Goal: Task Accomplishment & Management: Use online tool/utility

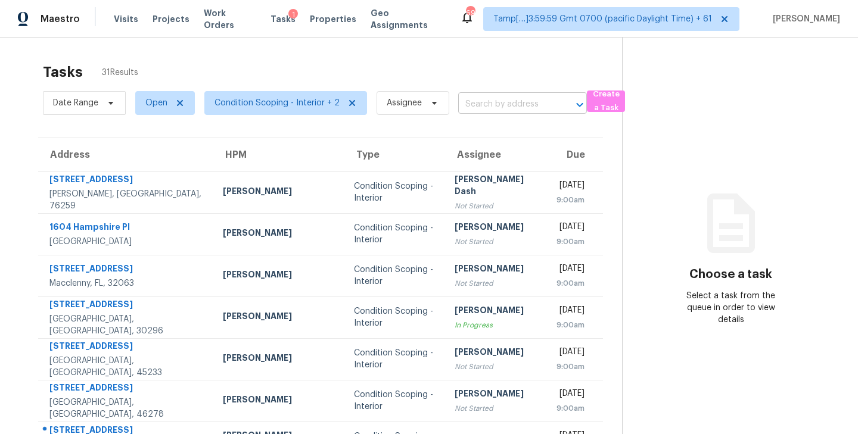
click at [481, 101] on input "text" at bounding box center [505, 104] width 95 height 18
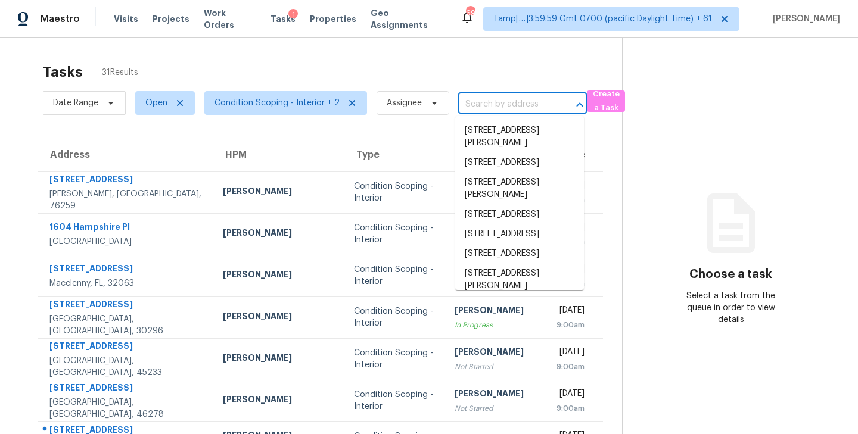
paste input "338 Fieldgreen Dr, Jonesboro, GA 30238"
type input "338 Fieldgreen Dr, Jonesboro, GA 30238"
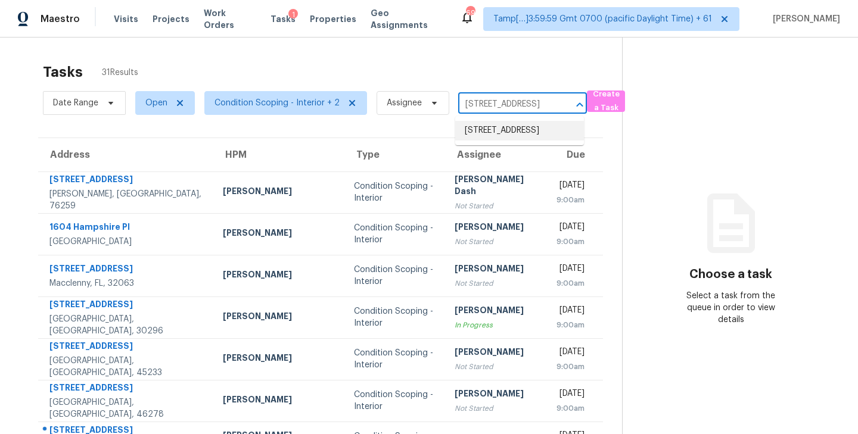
click at [488, 132] on li "338 Fieldgreen Dr, Jonesboro, GA 30238" at bounding box center [519, 131] width 129 height 20
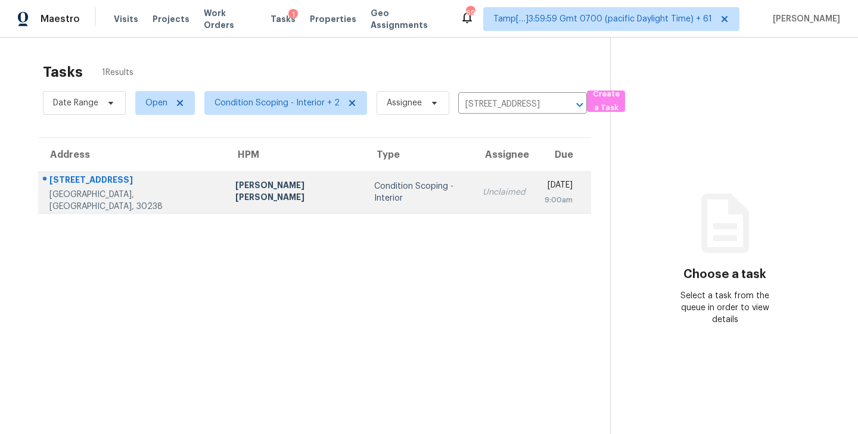
click at [401, 192] on div "Condition Scoping - Interior" at bounding box center [418, 192] width 89 height 24
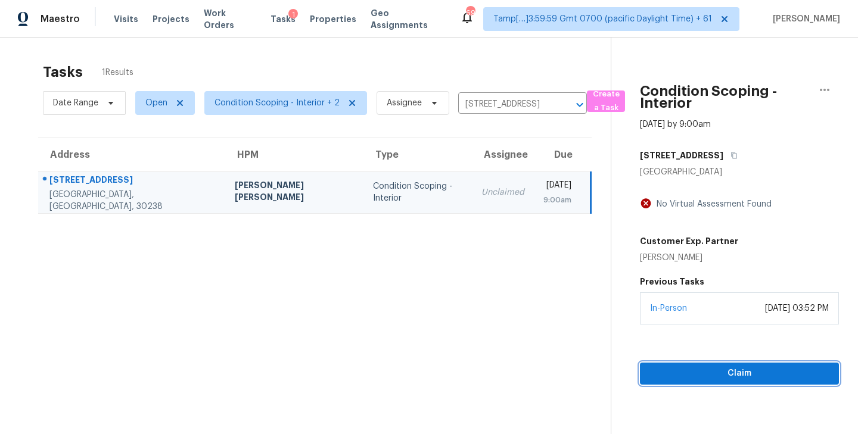
click at [736, 376] on span "Claim" at bounding box center [739, 373] width 180 height 15
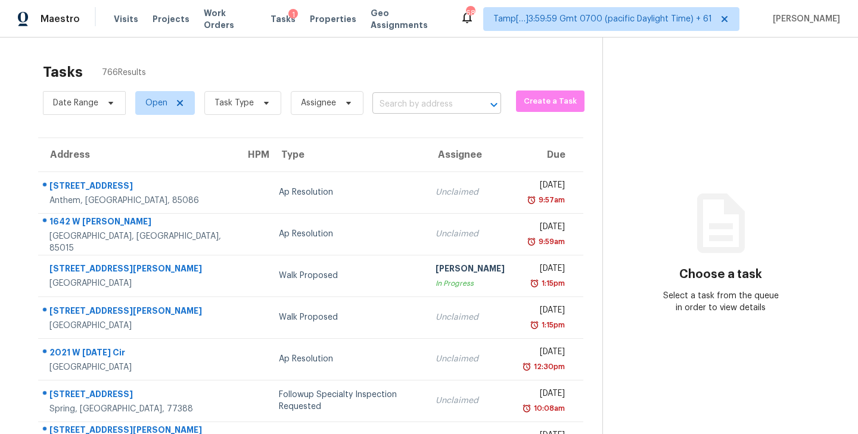
click at [405, 107] on input "text" at bounding box center [419, 104] width 95 height 18
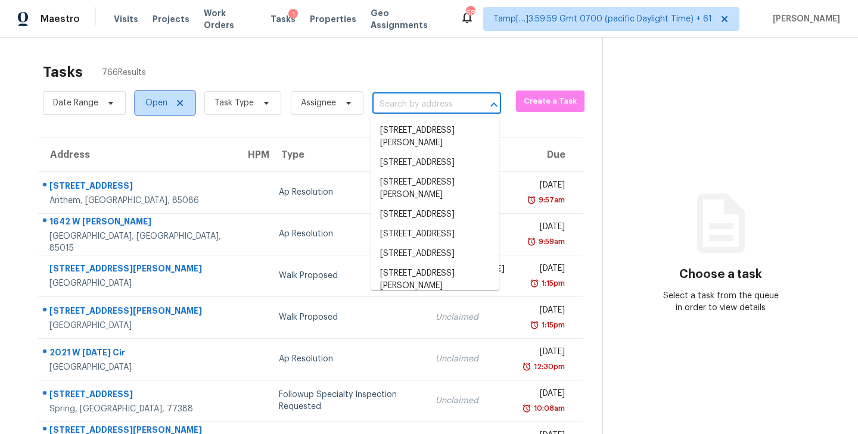
click at [158, 105] on span "Open" at bounding box center [156, 103] width 22 height 12
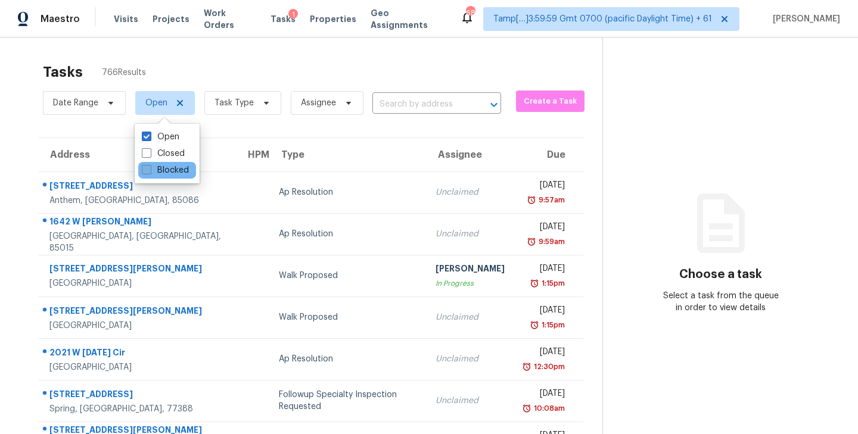
click at [168, 170] on label "Blocked" at bounding box center [165, 170] width 47 height 12
click at [149, 170] on input "Blocked" at bounding box center [146, 168] width 8 height 8
checkbox input "true"
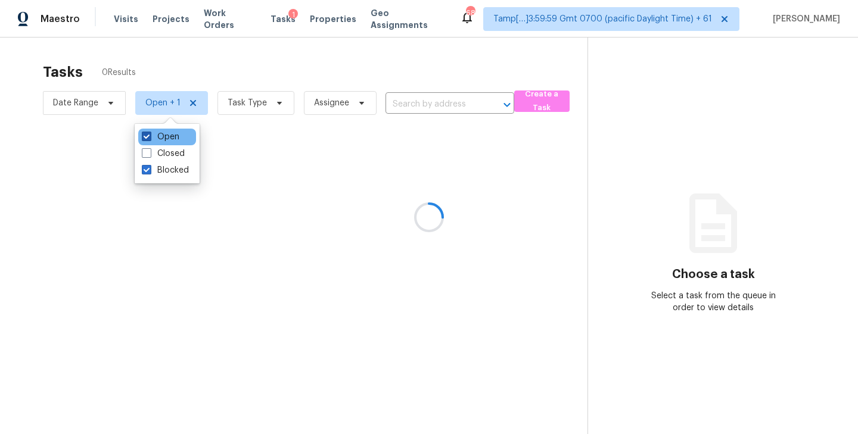
click at [173, 138] on label "Open" at bounding box center [161, 137] width 38 height 12
click at [149, 138] on input "Open" at bounding box center [146, 135] width 8 height 8
checkbox input "false"
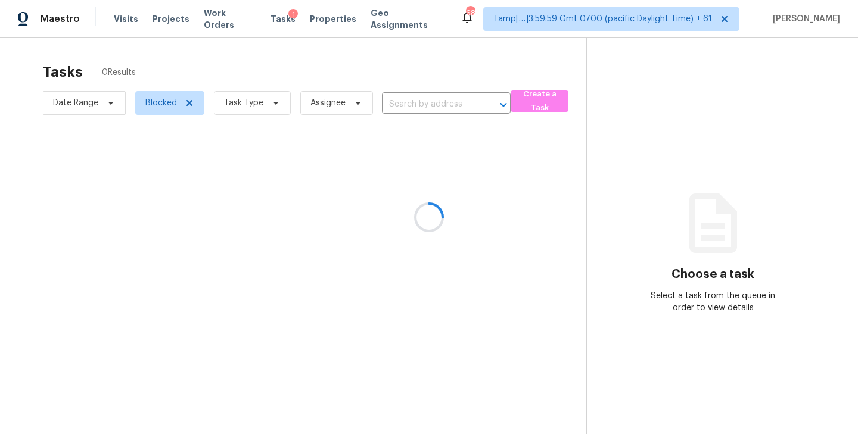
click at [423, 99] on div at bounding box center [429, 217] width 858 height 434
click at [407, 106] on div at bounding box center [429, 217] width 858 height 434
click at [415, 102] on div at bounding box center [429, 217] width 858 height 434
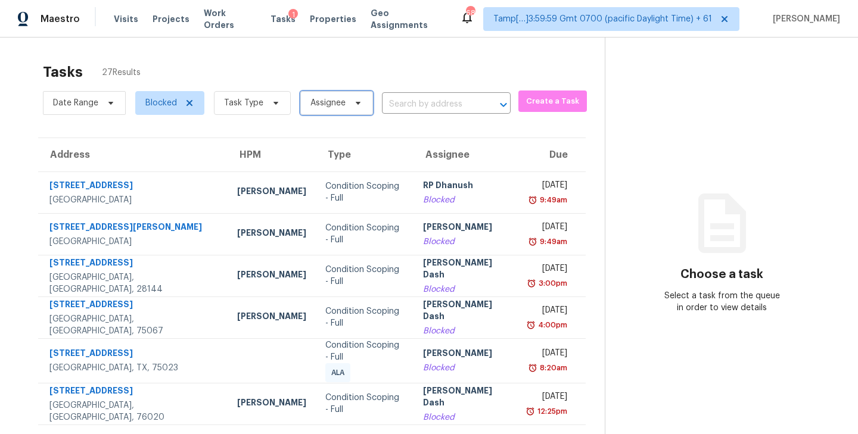
click at [342, 102] on span "Assignee" at bounding box center [327, 103] width 35 height 12
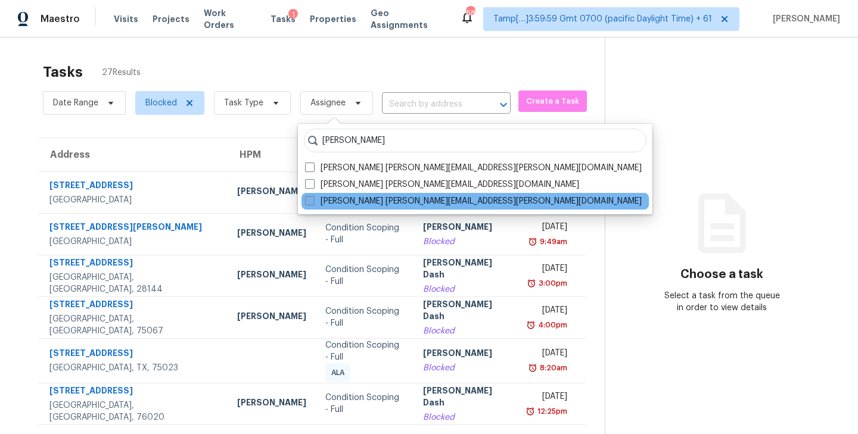
type input "praveenkumar"
click at [311, 197] on span at bounding box center [310, 201] width 10 height 10
click at [311, 197] on input "Praveenkumar Sundaramurthy praveenkumar.sundaramurthy@opendoor.com" at bounding box center [309, 199] width 8 height 8
checkbox input "true"
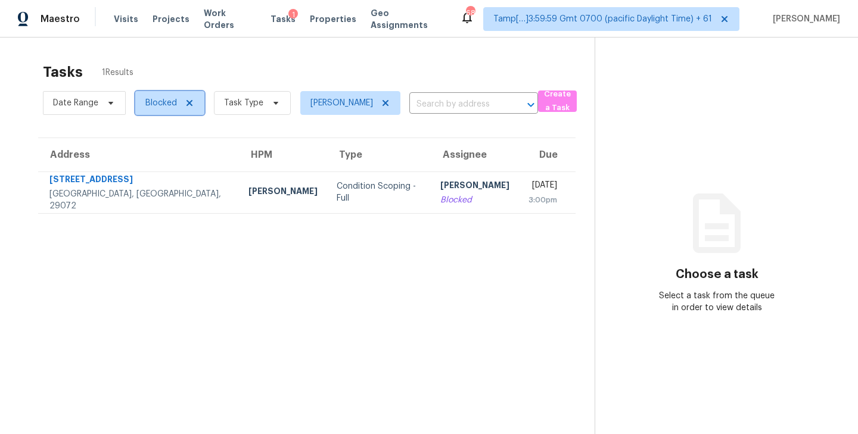
click at [160, 107] on span "Blocked" at bounding box center [161, 103] width 32 height 12
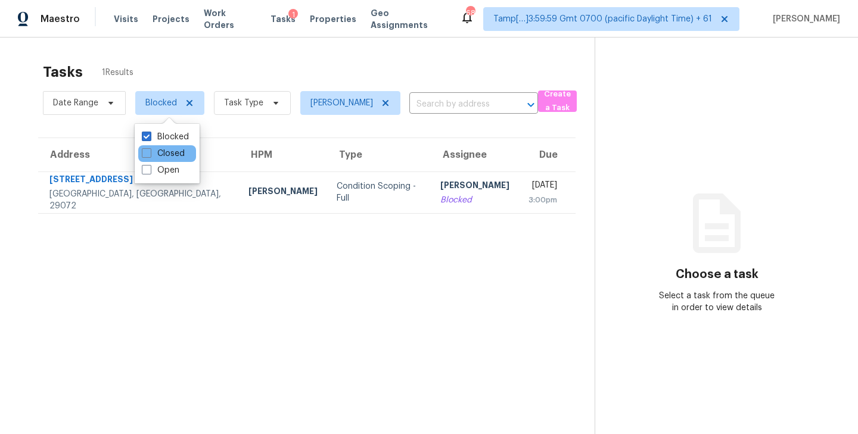
click at [166, 160] on div "Closed" at bounding box center [167, 153] width 58 height 17
click at [163, 170] on label "Open" at bounding box center [161, 170] width 38 height 12
click at [149, 170] on input "Open" at bounding box center [146, 168] width 8 height 8
checkbox input "true"
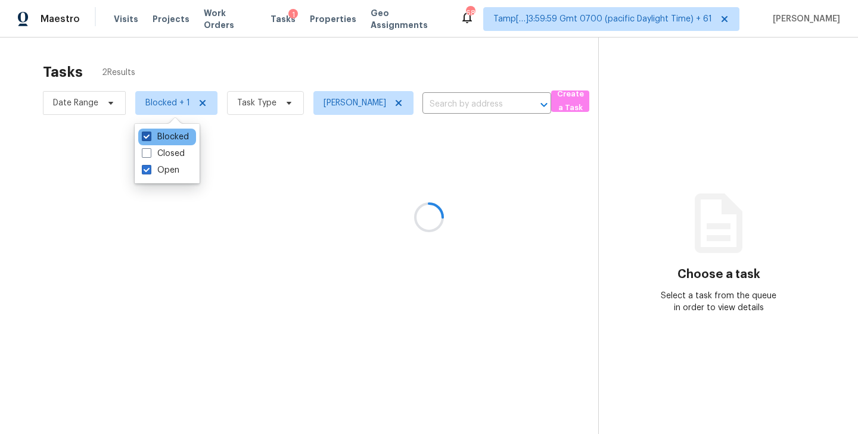
click at [166, 131] on label "Blocked" at bounding box center [165, 137] width 47 height 12
click at [149, 131] on input "Blocked" at bounding box center [146, 135] width 8 height 8
checkbox input "false"
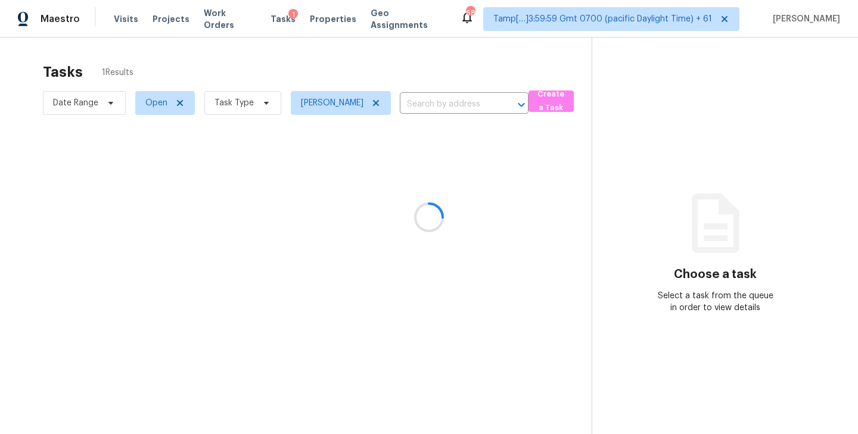
click at [218, 106] on div at bounding box center [429, 217] width 858 height 434
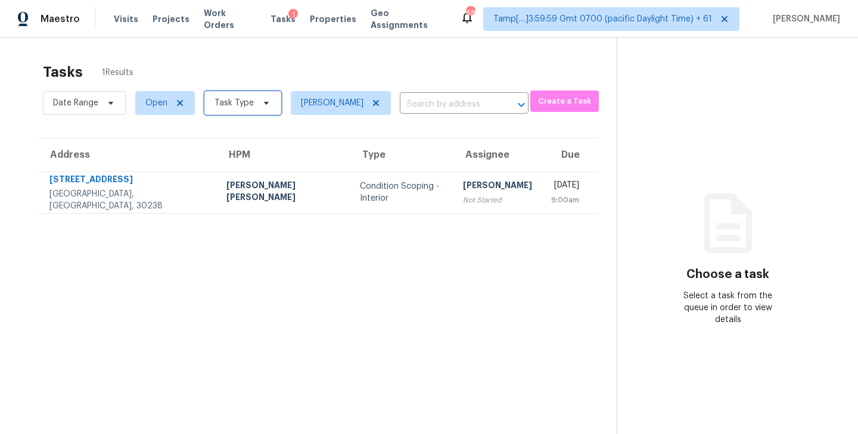
click at [218, 106] on span "Task Type" at bounding box center [233, 103] width 39 height 12
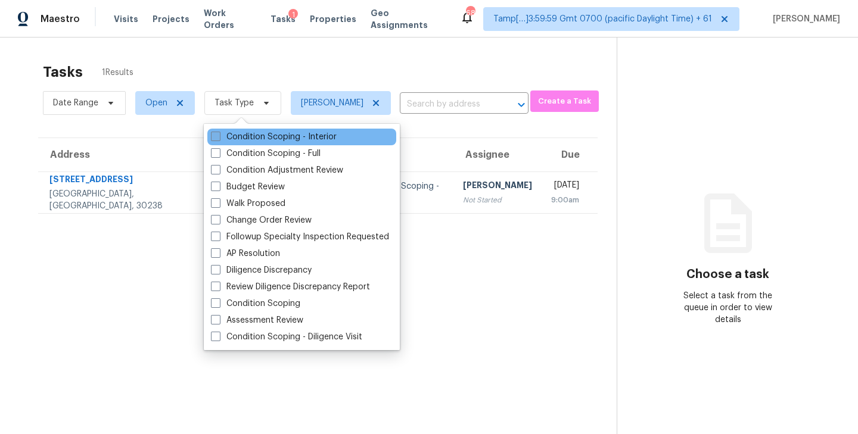
click at [232, 133] on label "Condition Scoping - Interior" at bounding box center [274, 137] width 126 height 12
click at [219, 133] on input "Condition Scoping - Interior" at bounding box center [215, 135] width 8 height 8
checkbox input "true"
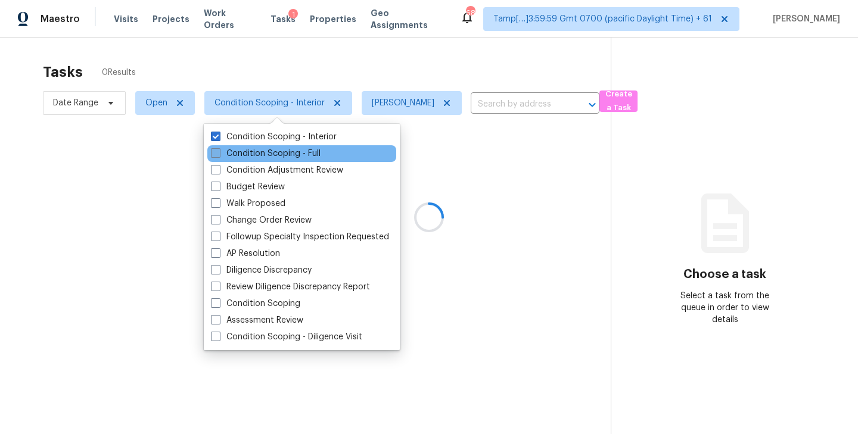
click at [235, 151] on label "Condition Scoping - Full" at bounding box center [266, 154] width 110 height 12
click at [219, 151] on input "Condition Scoping - Full" at bounding box center [215, 152] width 8 height 8
checkbox input "true"
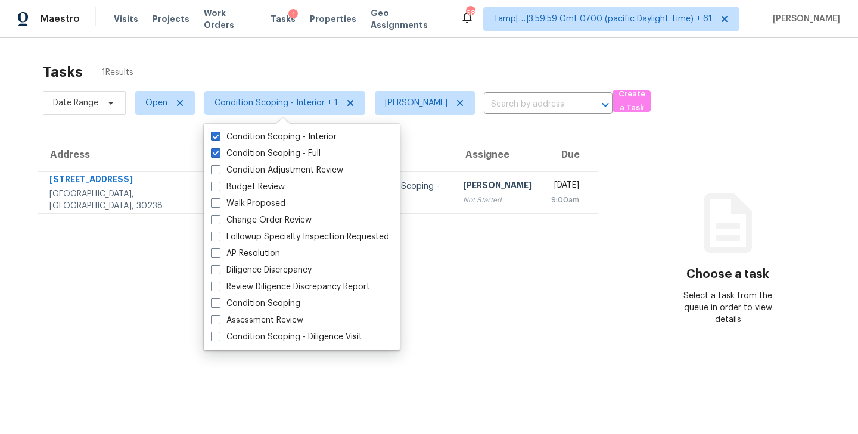
click at [413, 63] on div "Tasks 1 Results" at bounding box center [329, 72] width 573 height 31
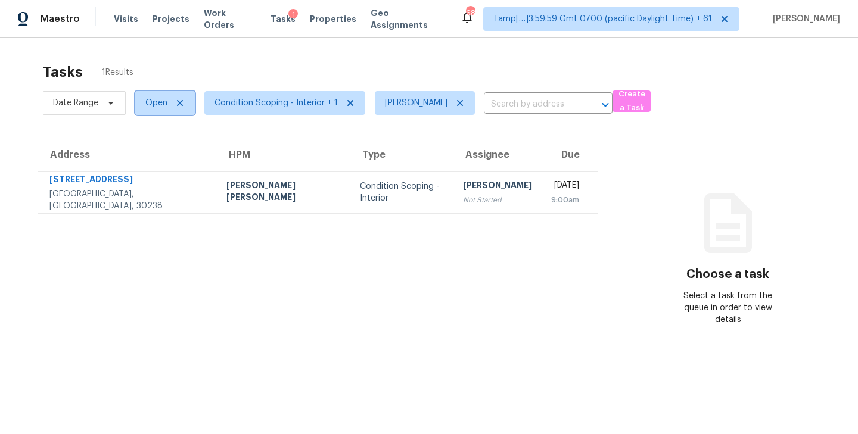
click at [163, 114] on span "Open" at bounding box center [165, 103] width 60 height 24
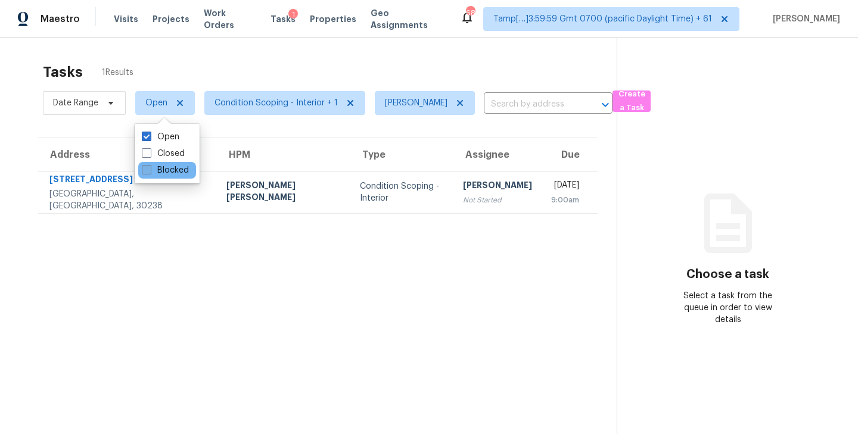
click at [159, 168] on label "Blocked" at bounding box center [165, 170] width 47 height 12
click at [149, 168] on input "Blocked" at bounding box center [146, 168] width 8 height 8
checkbox input "true"
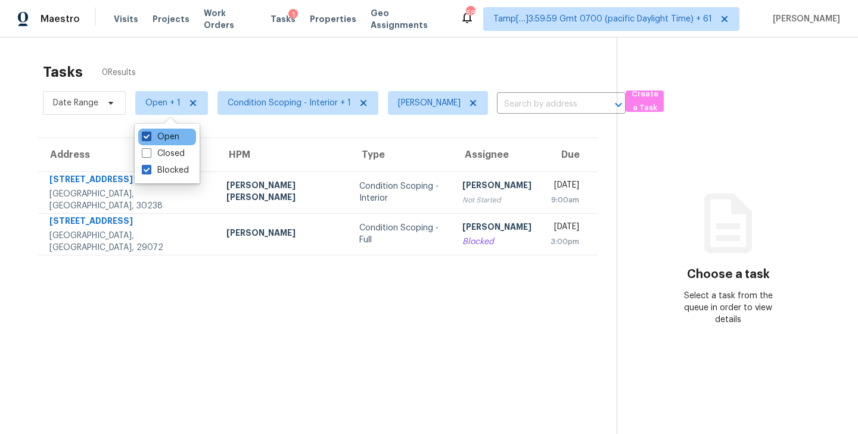
click at [161, 136] on label "Open" at bounding box center [161, 137] width 38 height 12
click at [149, 136] on input "Open" at bounding box center [146, 135] width 8 height 8
checkbox input "false"
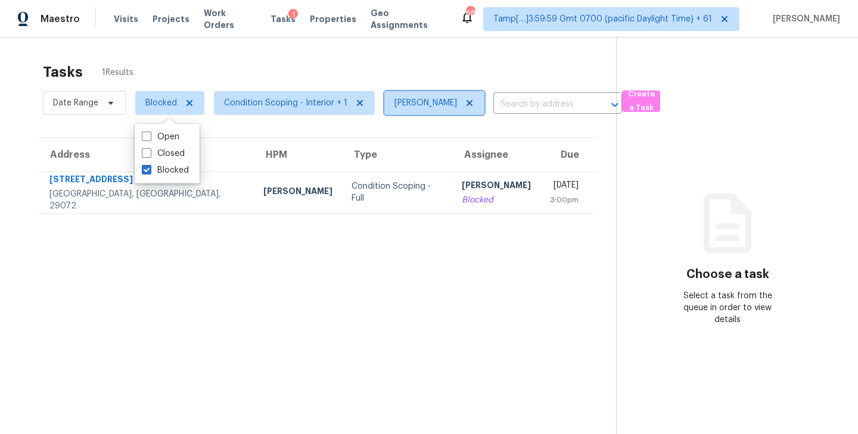
click at [472, 101] on icon at bounding box center [469, 103] width 6 height 6
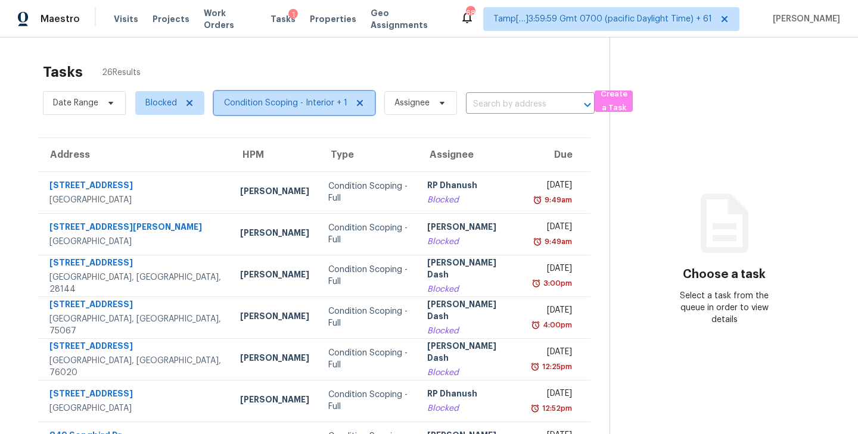
click at [355, 102] on icon at bounding box center [360, 103] width 10 height 10
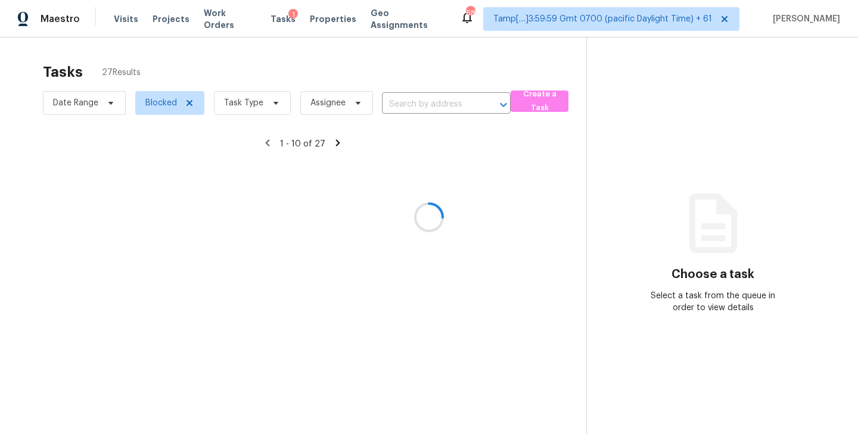
click at [188, 101] on div at bounding box center [429, 217] width 858 height 434
click at [159, 103] on div at bounding box center [429, 217] width 858 height 434
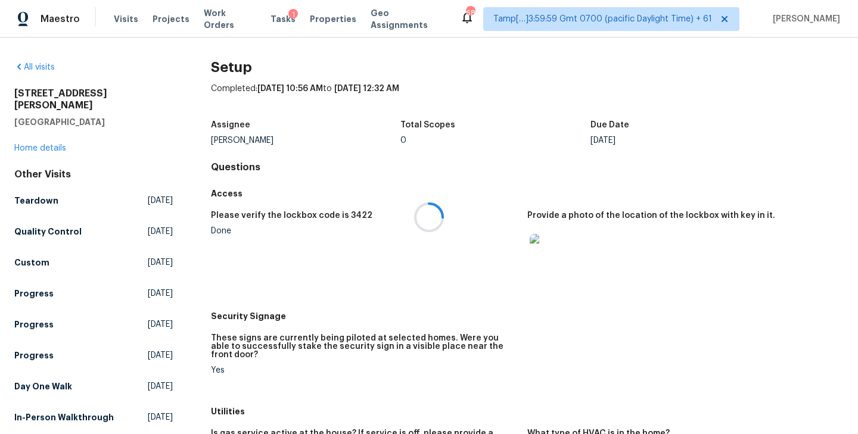
click at [32, 67] on div at bounding box center [429, 217] width 858 height 434
click at [46, 64] on link "All visits" at bounding box center [34, 67] width 40 height 8
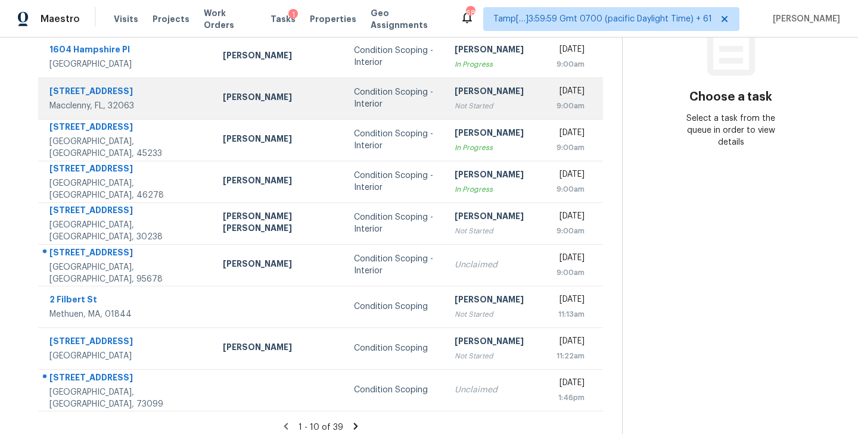
scroll to position [186, 0]
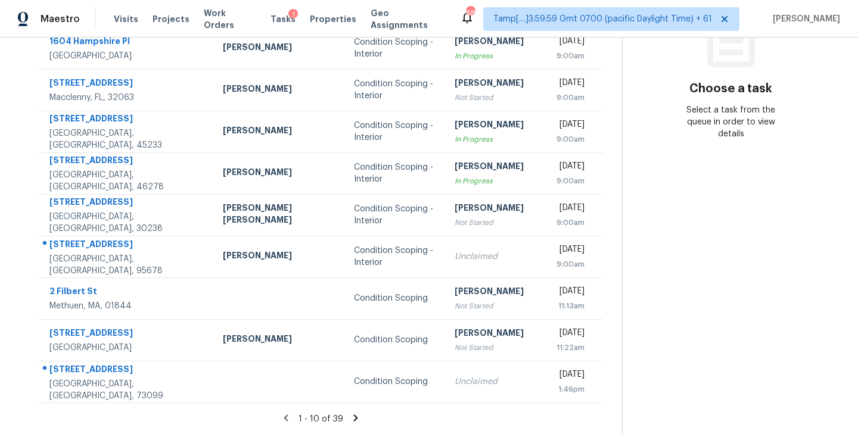
click at [353, 416] on icon at bounding box center [355, 417] width 4 height 7
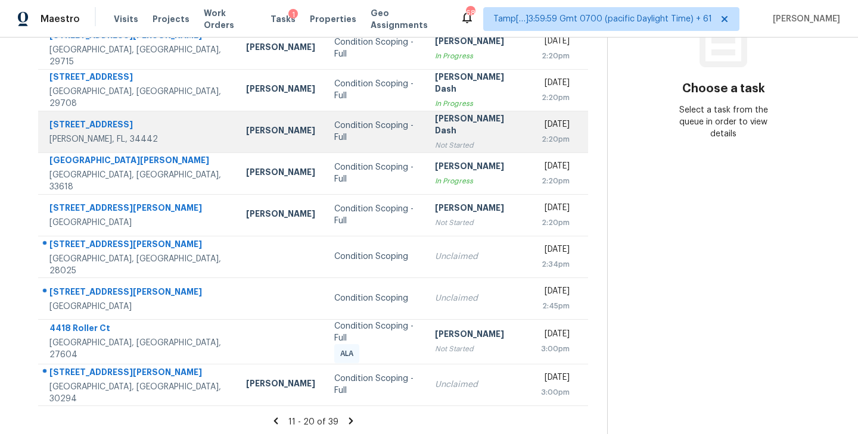
scroll to position [0, 0]
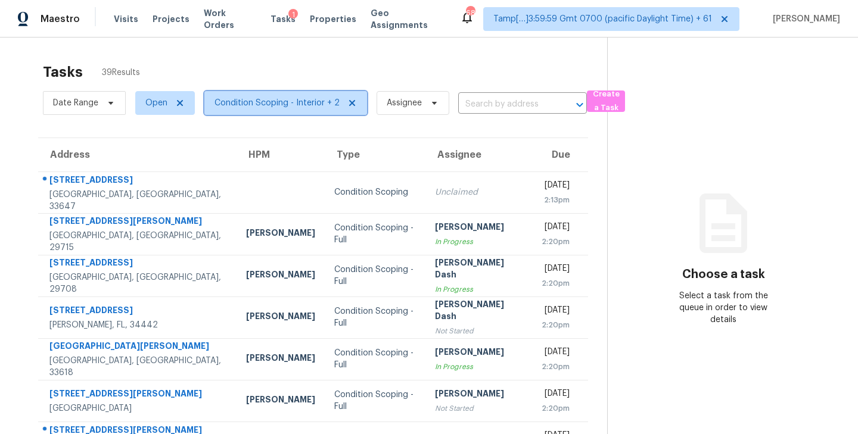
click at [275, 106] on span "Condition Scoping - Interior + 2" at bounding box center [276, 103] width 125 height 12
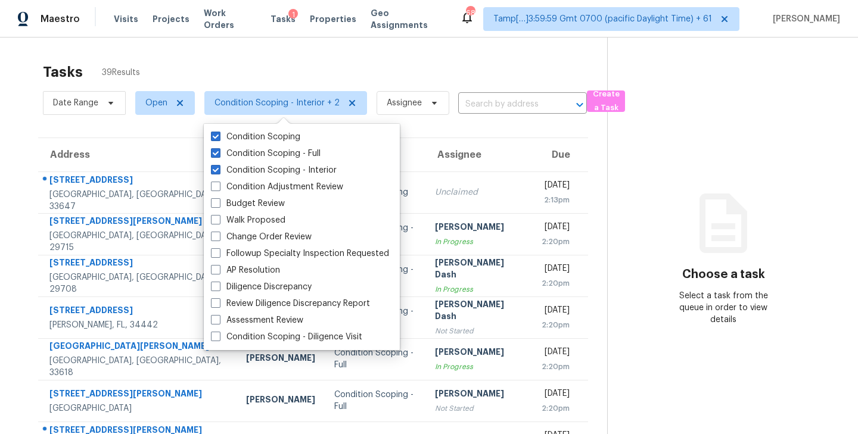
click at [269, 67] on div "Tasks 39 Results" at bounding box center [325, 72] width 564 height 31
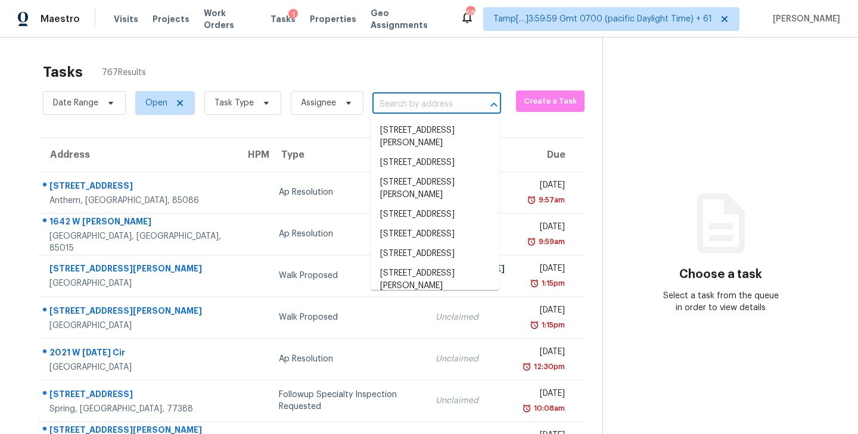
click at [426, 101] on input "text" at bounding box center [419, 104] width 95 height 18
paste input "[STREET_ADDRESS]"
type input "[STREET_ADDRESS]"
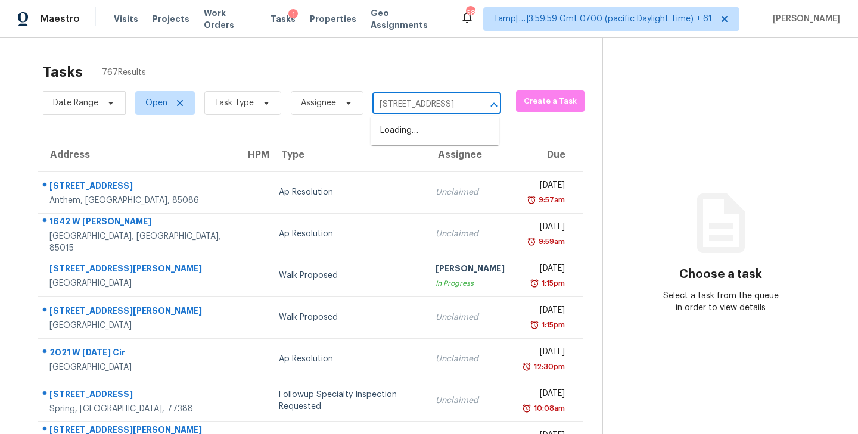
scroll to position [0, 70]
click at [410, 130] on li "[STREET_ADDRESS]" at bounding box center [434, 131] width 129 height 20
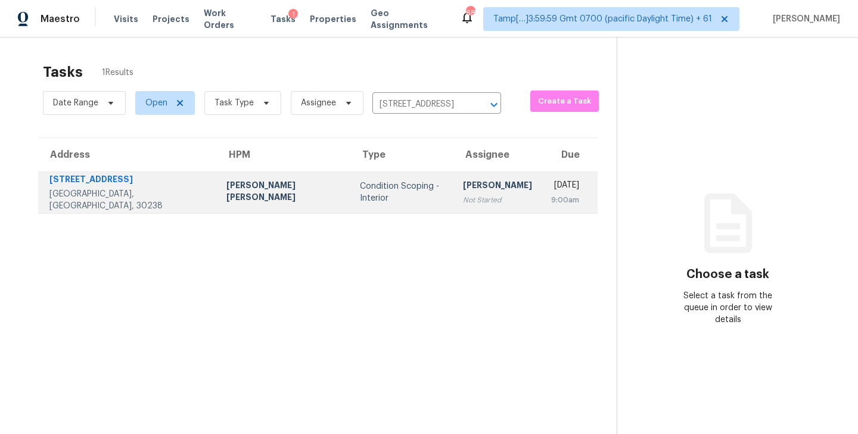
click at [360, 197] on td "Condition Scoping - Interior" at bounding box center [401, 193] width 103 height 42
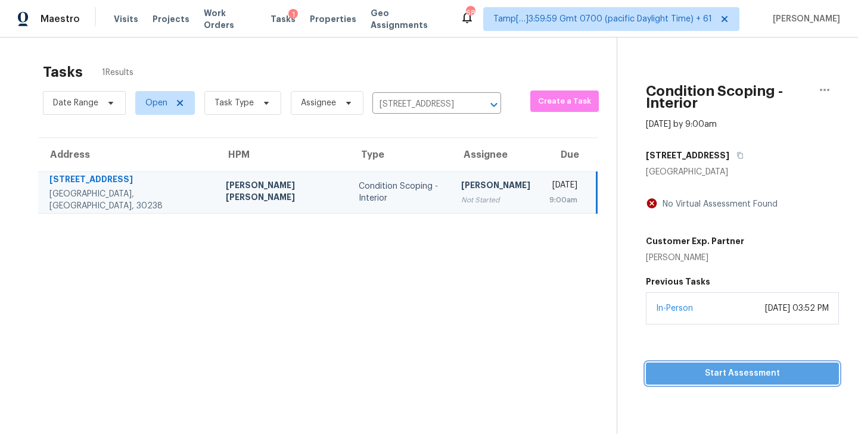
click at [752, 377] on span "Start Assessment" at bounding box center [742, 373] width 174 height 15
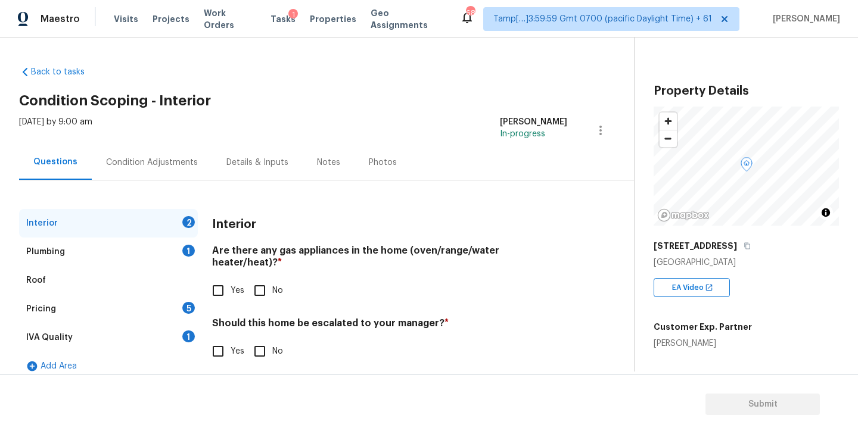
click at [219, 278] on input "Yes" at bounding box center [217, 290] width 25 height 25
checkbox input "true"
click at [262, 352] on div "Interior Are there any gas appliances in the home (oven/range/water heater/heat…" at bounding box center [389, 293] width 355 height 169
click at [260, 340] on input "No" at bounding box center [259, 351] width 25 height 25
checkbox input "true"
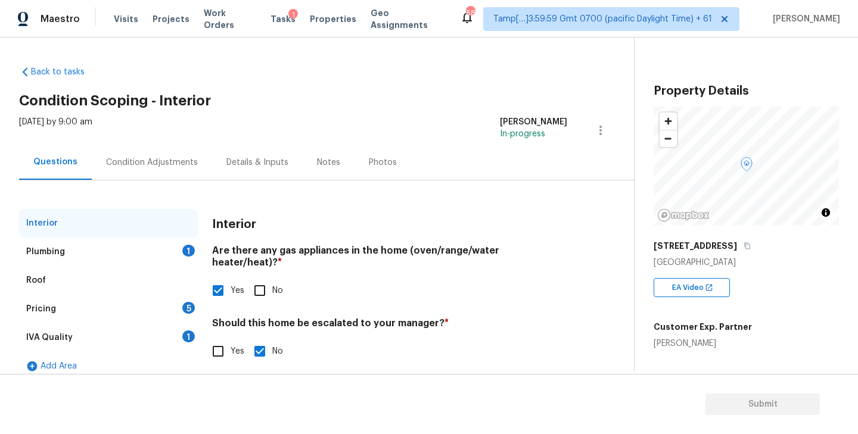
click at [108, 252] on div "Plumbing 1" at bounding box center [108, 252] width 179 height 29
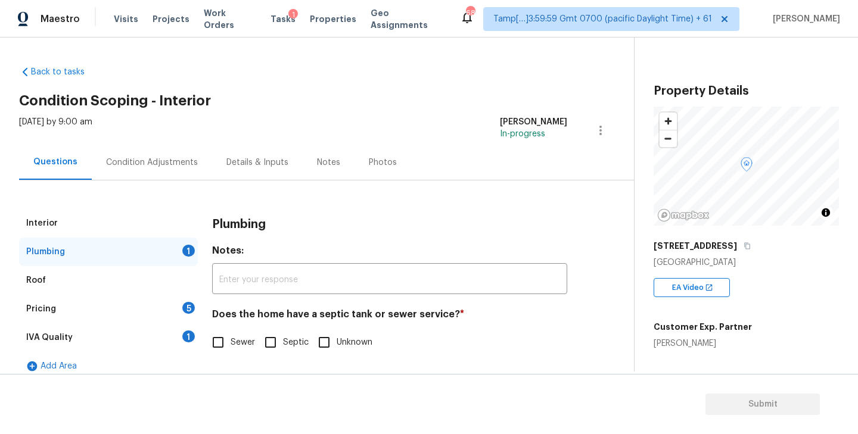
click at [217, 338] on input "Sewer" at bounding box center [217, 342] width 25 height 25
checkbox input "true"
click at [151, 341] on div "IVA Quality 1" at bounding box center [108, 337] width 179 height 29
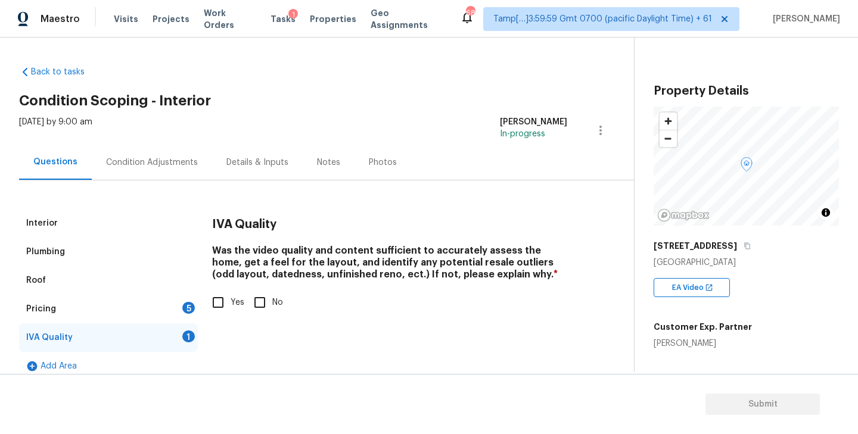
click at [226, 300] on input "Yes" at bounding box center [217, 302] width 25 height 25
checkbox input "true"
click at [106, 310] on div "Pricing 5" at bounding box center [108, 309] width 179 height 29
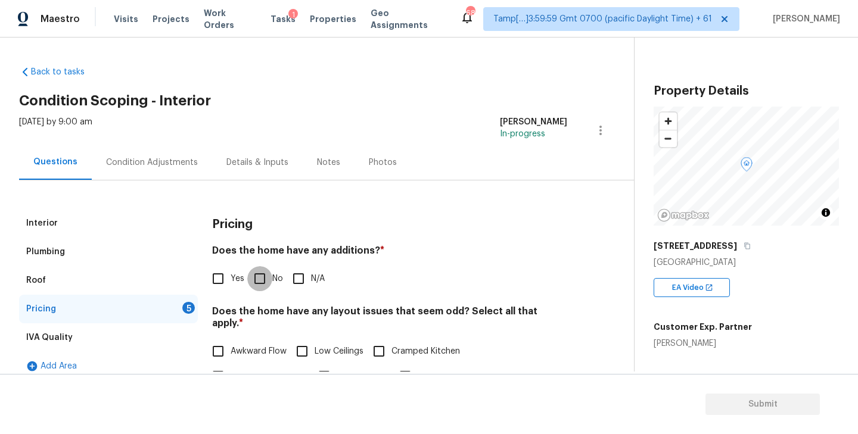
click at [261, 276] on input "No" at bounding box center [259, 278] width 25 height 25
checkbox input "true"
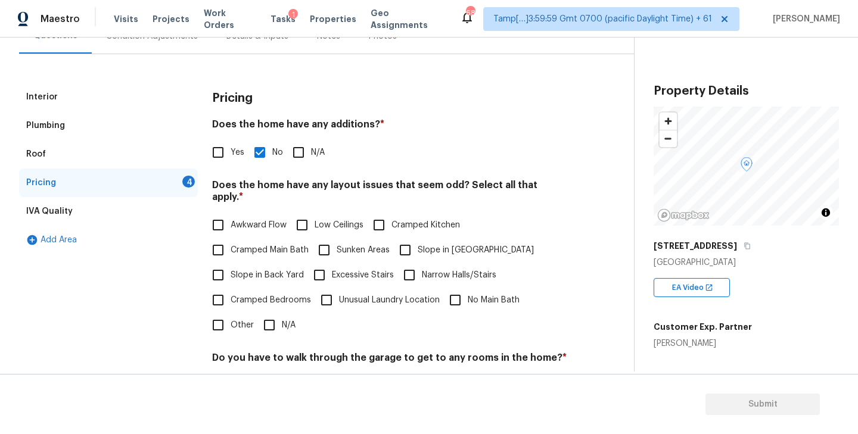
scroll to position [148, 0]
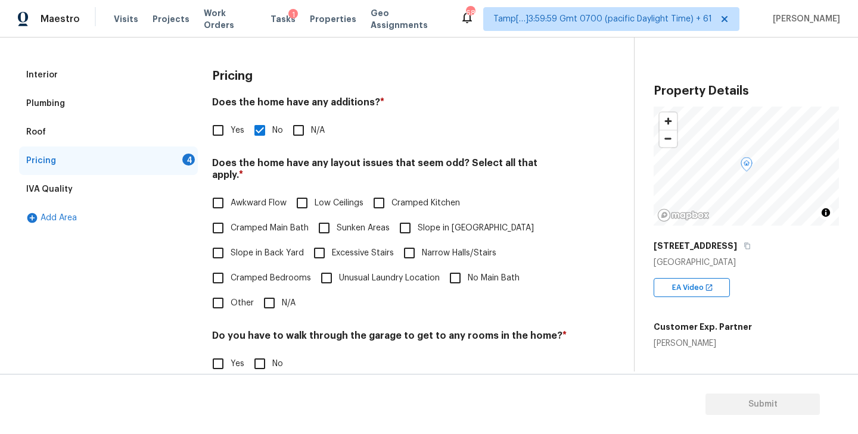
click at [275, 291] on input "N/A" at bounding box center [269, 303] width 25 height 25
checkbox input "true"
click at [258, 367] on input "No" at bounding box center [259, 365] width 25 height 25
checkbox input "true"
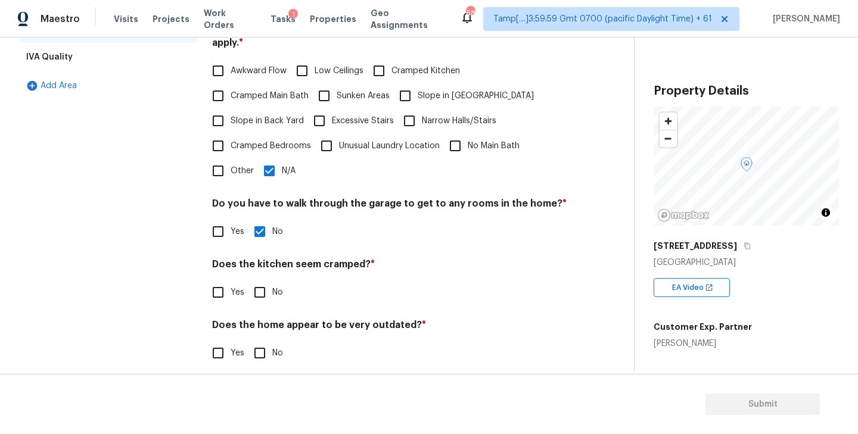
click at [259, 280] on input "No" at bounding box center [259, 292] width 25 height 25
checkbox input "true"
click at [259, 342] on input "No" at bounding box center [259, 354] width 25 height 25
checkbox input "true"
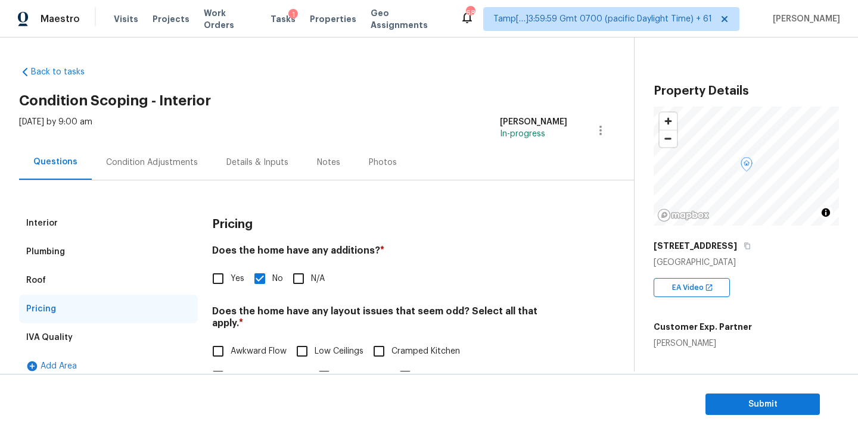
click at [120, 152] on div "Condition Adjustments" at bounding box center [152, 162] width 120 height 35
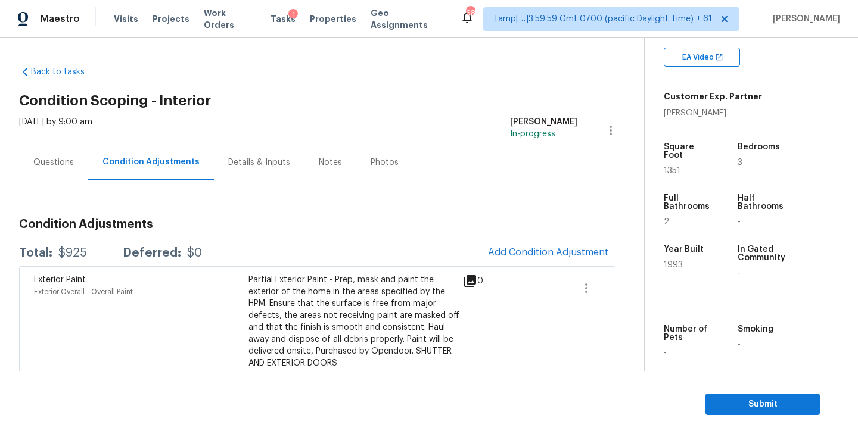
scroll to position [232, 0]
click at [675, 260] on span "1993" at bounding box center [672, 264] width 19 height 8
copy span "1993"
click at [50, 157] on div "Questions" at bounding box center [53, 163] width 40 height 12
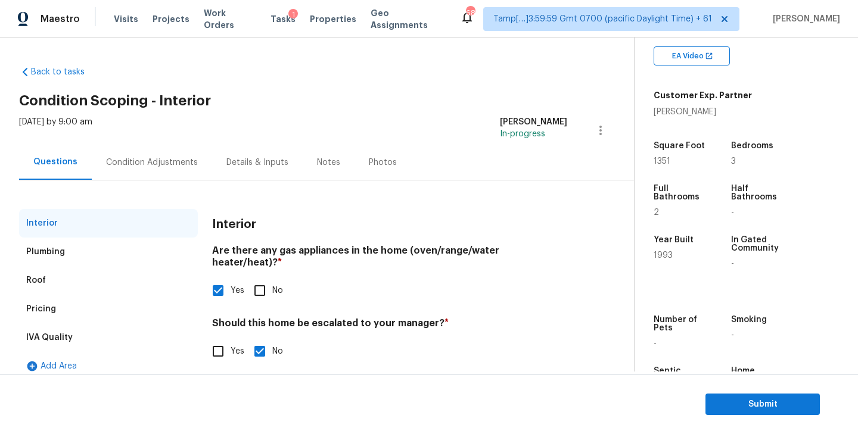
scroll to position [13, 0]
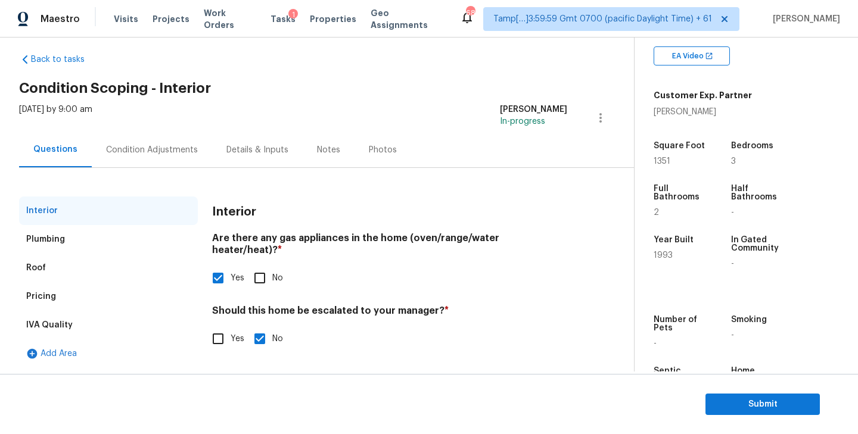
click at [50, 298] on div "Pricing" at bounding box center [41, 297] width 30 height 12
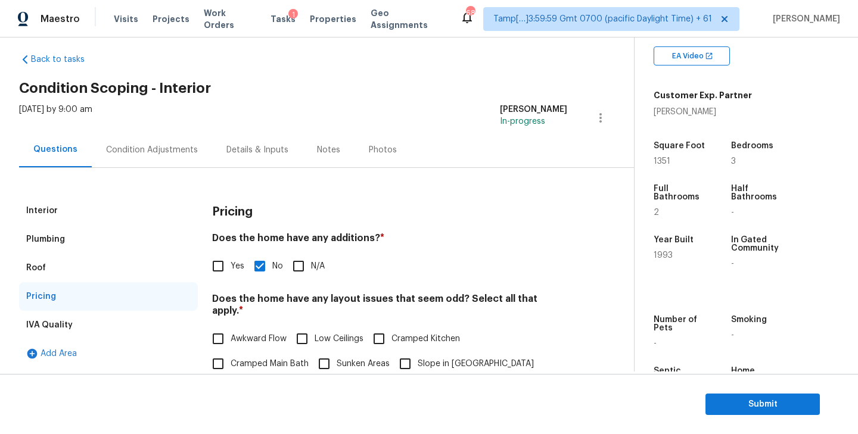
scroll to position [280, 0]
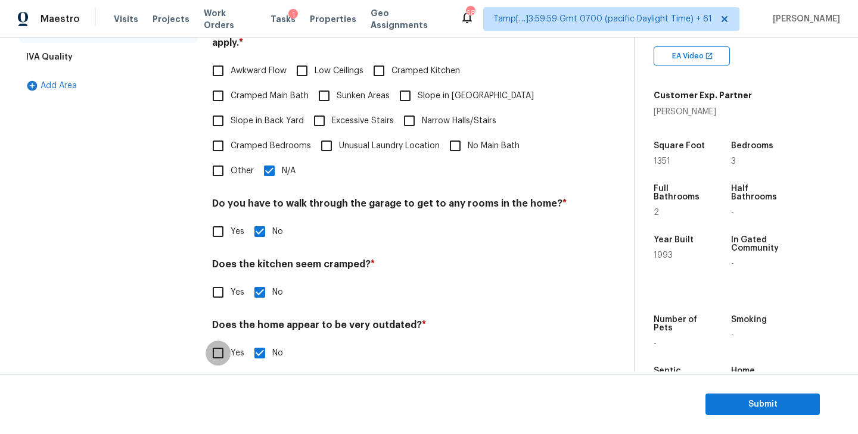
click at [213, 345] on input "Yes" at bounding box center [217, 353] width 25 height 25
checkbox input "true"
checkbox input "false"
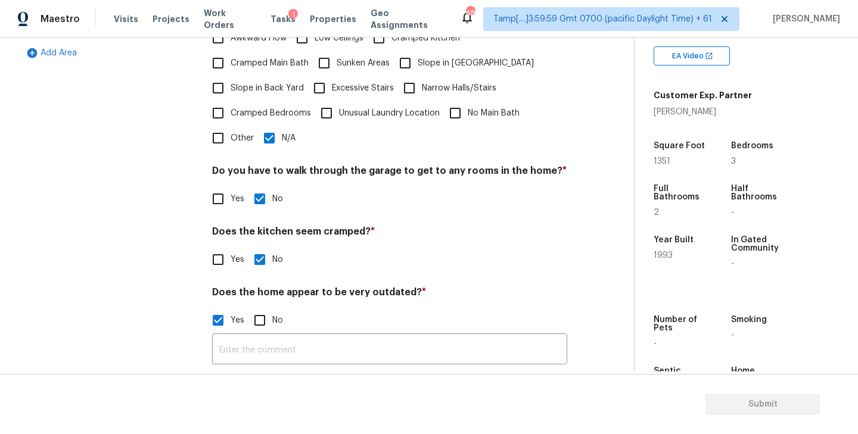
scroll to position [312, 0]
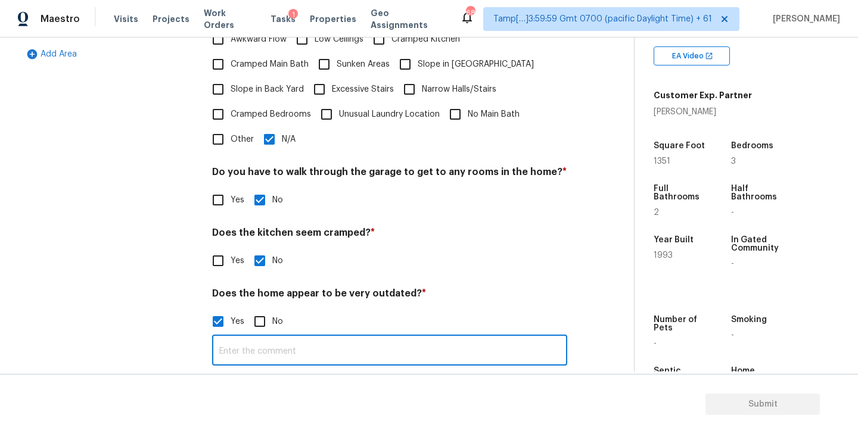
click at [278, 338] on input "text" at bounding box center [389, 352] width 355 height 28
paste input "Overall interior of home is a bit outdated."
type input "As per HPM, the overall interior of home is a bit outdated."
click at [543, 288] on h4 "Does the home appear to be very outdated? *" at bounding box center [389, 296] width 355 height 17
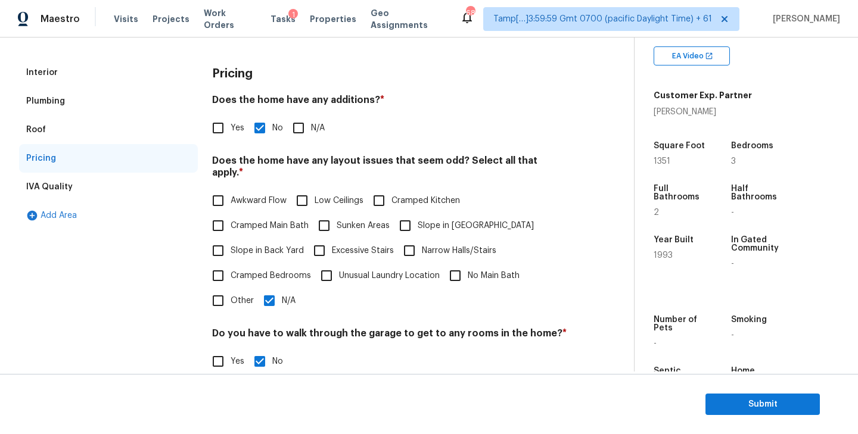
scroll to position [148, 0]
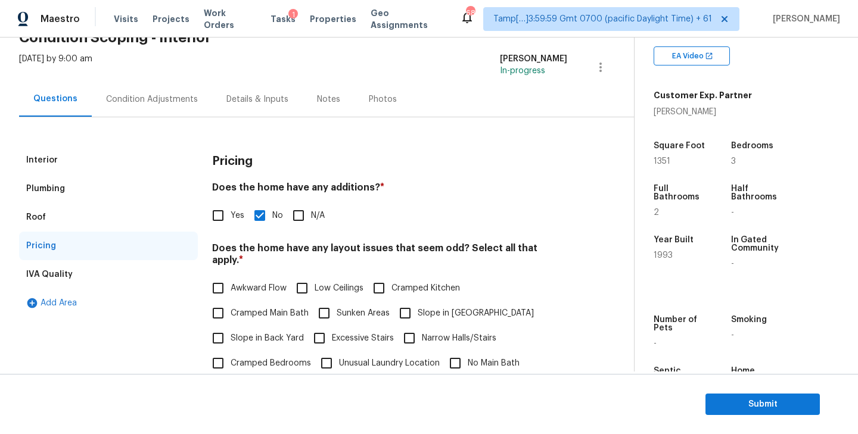
click at [63, 188] on div "Plumbing" at bounding box center [45, 189] width 39 height 12
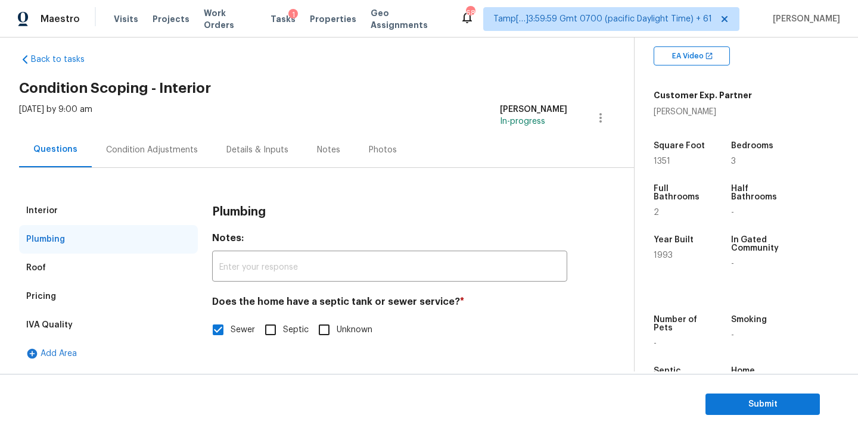
scroll to position [13, 0]
click at [70, 213] on div "Interior" at bounding box center [108, 211] width 179 height 29
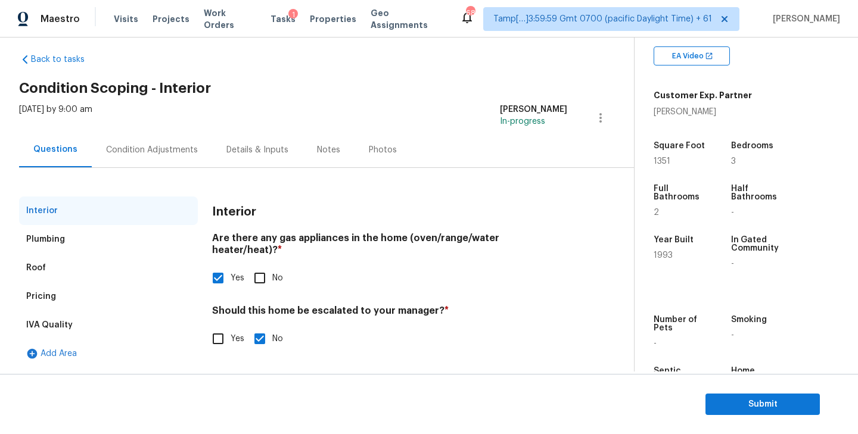
click at [40, 289] on div "Pricing" at bounding box center [108, 296] width 179 height 29
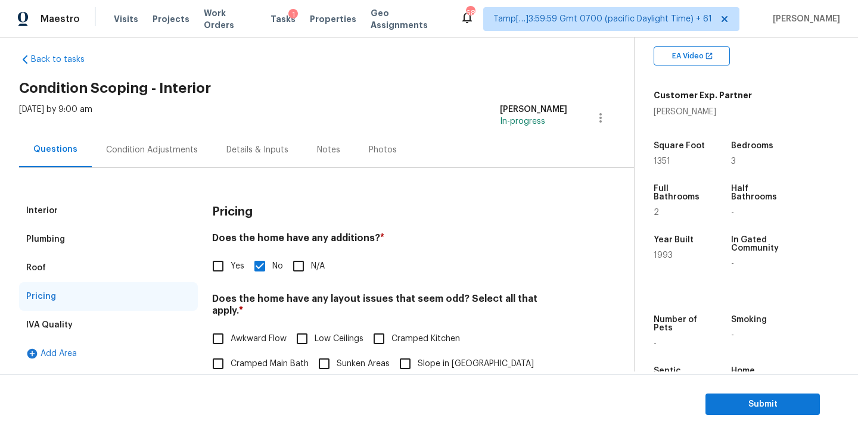
scroll to position [63, 0]
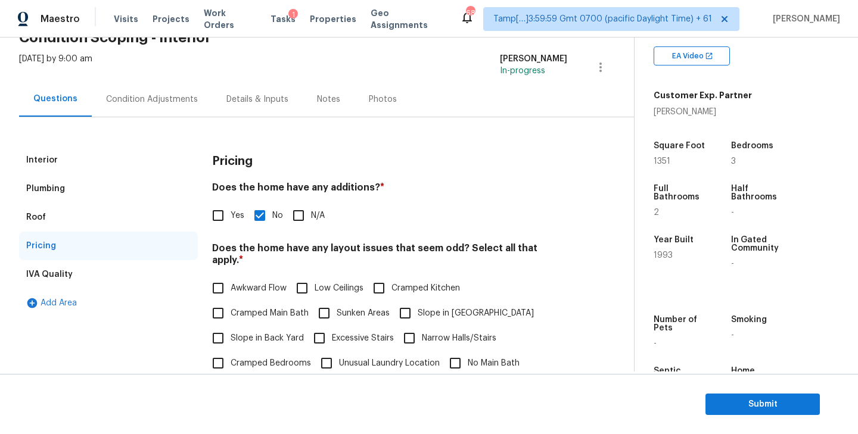
click at [64, 274] on div "IVA Quality" at bounding box center [49, 275] width 46 height 12
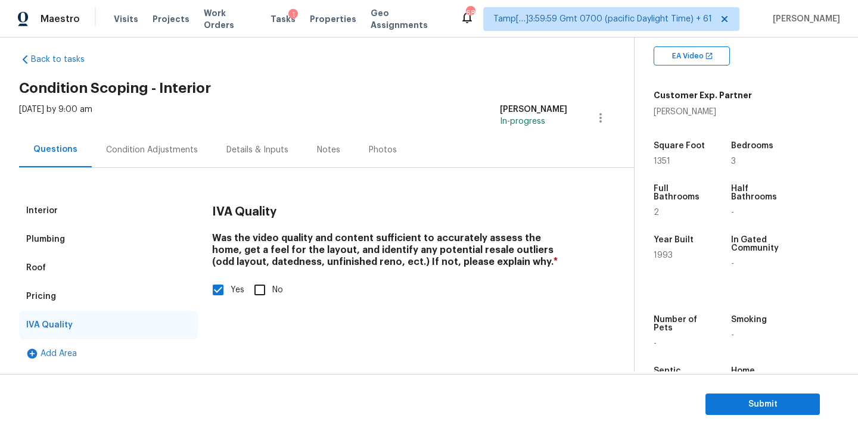
click at [127, 153] on div "Condition Adjustments" at bounding box center [152, 150] width 92 height 12
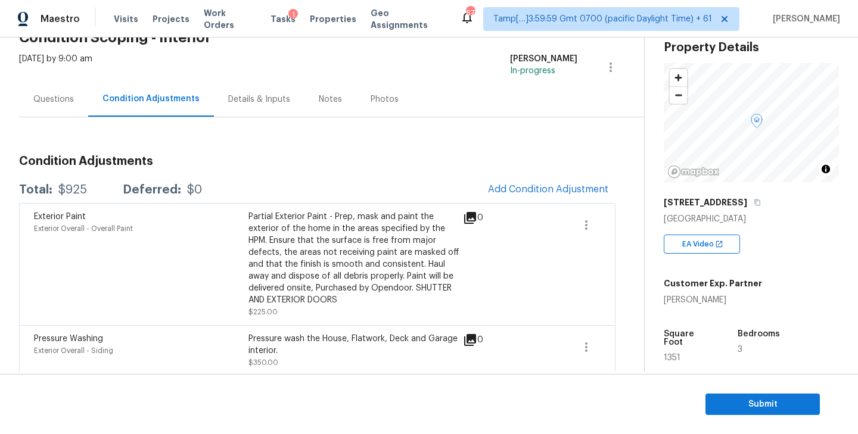
scroll to position [1, 0]
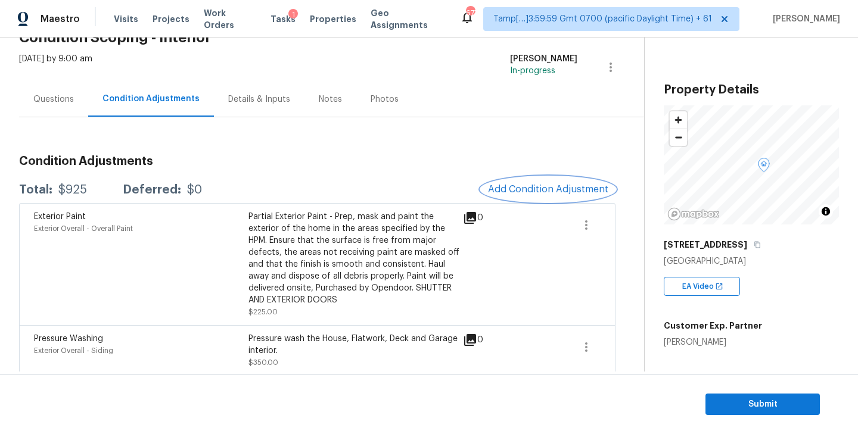
click at [532, 188] on span "Add Condition Adjustment" at bounding box center [548, 189] width 120 height 11
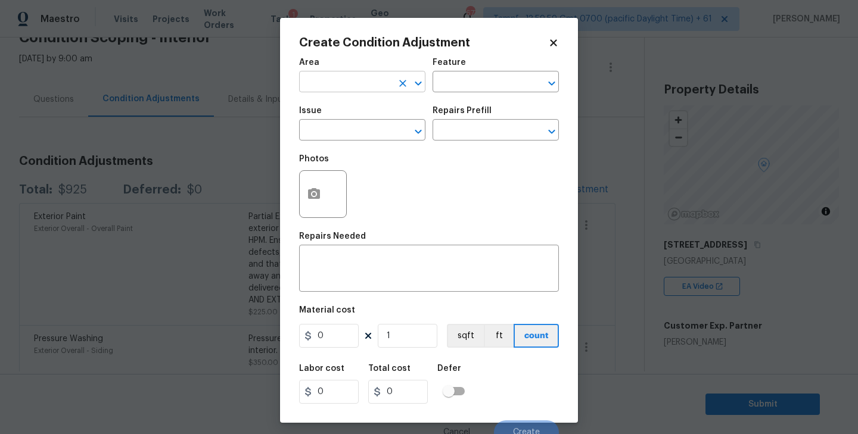
click at [357, 83] on input "text" at bounding box center [345, 83] width 93 height 18
click at [336, 124] on li "Interior Overall" at bounding box center [362, 130] width 126 height 20
type input "Interior Overall"
click at [485, 80] on input "text" at bounding box center [478, 83] width 93 height 18
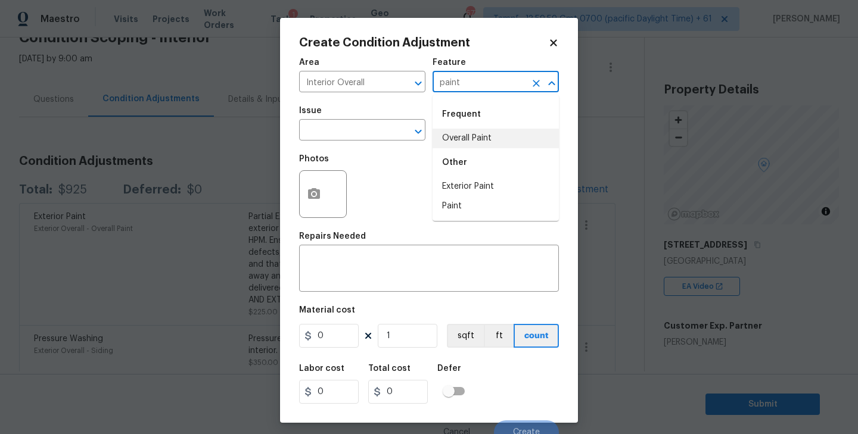
click at [491, 144] on li "Overall Paint" at bounding box center [495, 139] width 126 height 20
type input "Overall Paint"
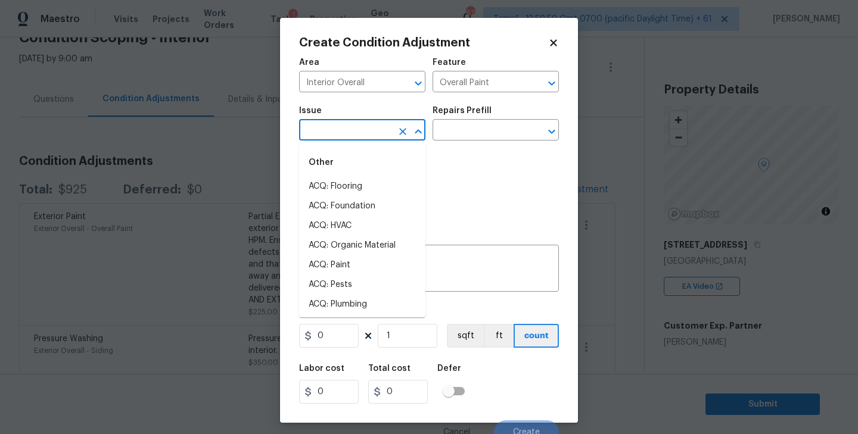
click at [360, 131] on input "text" at bounding box center [345, 131] width 93 height 18
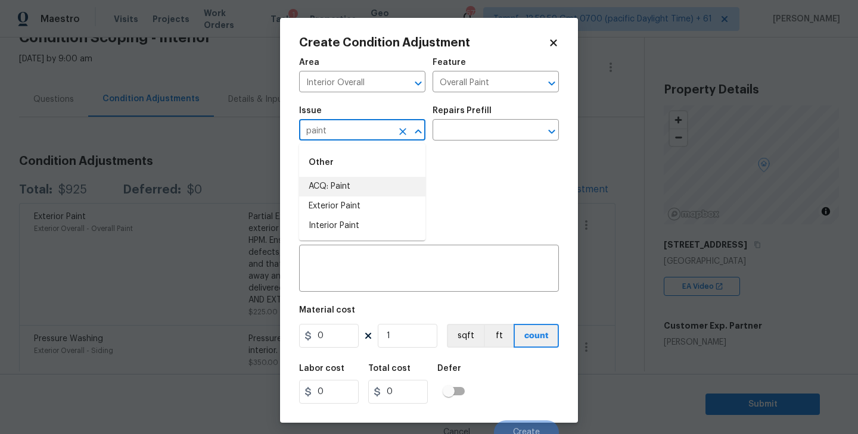
click at [347, 181] on li "ACQ: Paint" at bounding box center [362, 187] width 126 height 20
click at [553, 130] on icon "Open" at bounding box center [551, 131] width 7 height 4
type input "ACQ: Paint"
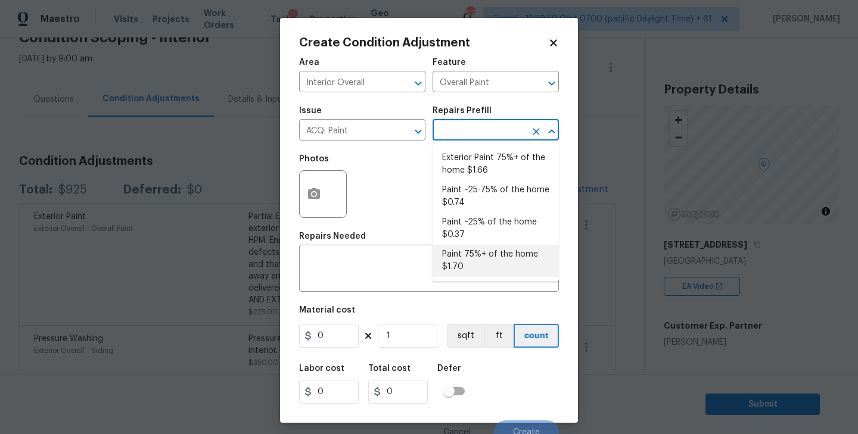
click at [482, 262] on li "Paint 75%+ of the home $1.70" at bounding box center [495, 261] width 126 height 32
type input "Acquisition"
type textarea "Acquisition Scope: 75%+ of the home will likely require interior paint"
type input "1.7"
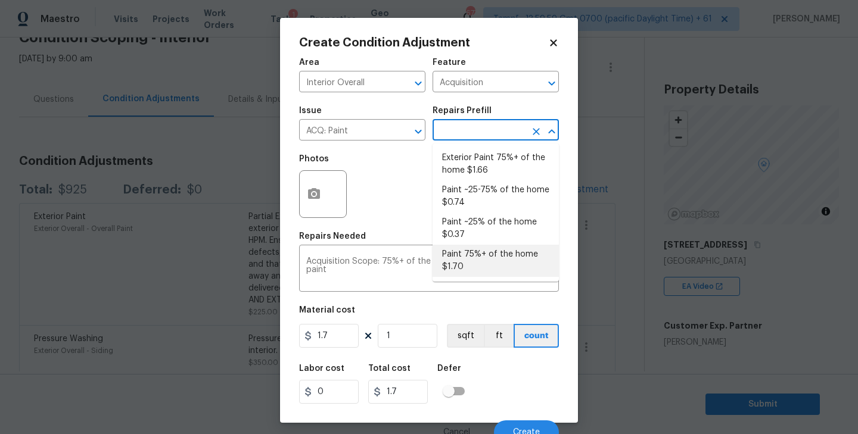
click at [452, 255] on li "Paint 75%+ of the home $1.70" at bounding box center [495, 261] width 126 height 32
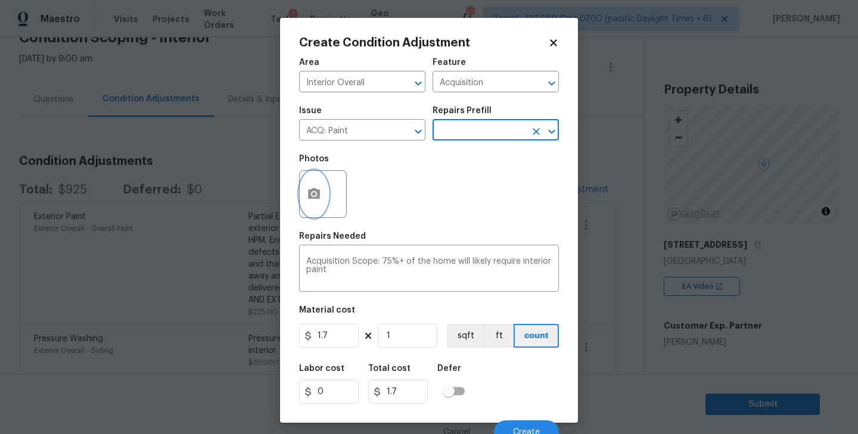
click at [313, 194] on circle "button" at bounding box center [314, 194] width 4 height 4
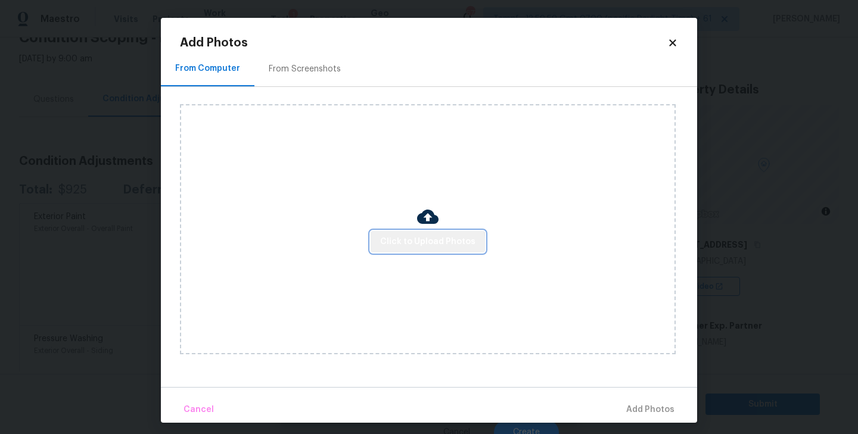
click at [429, 246] on span "Click to Upload Photos" at bounding box center [427, 242] width 95 height 15
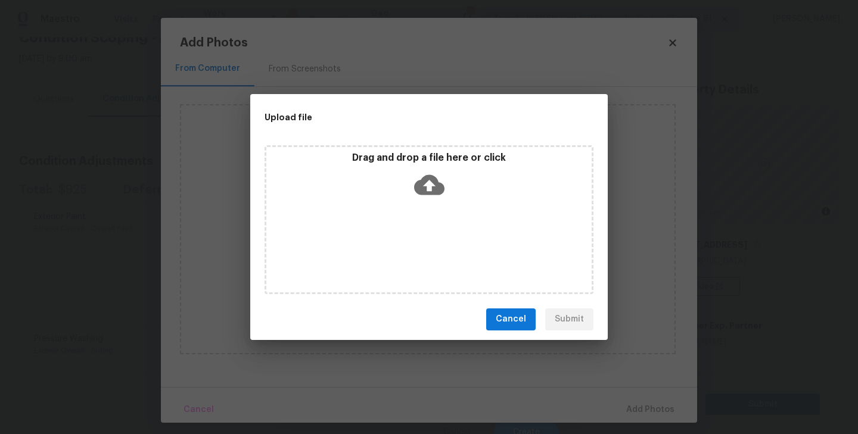
click at [425, 190] on icon at bounding box center [429, 184] width 30 height 20
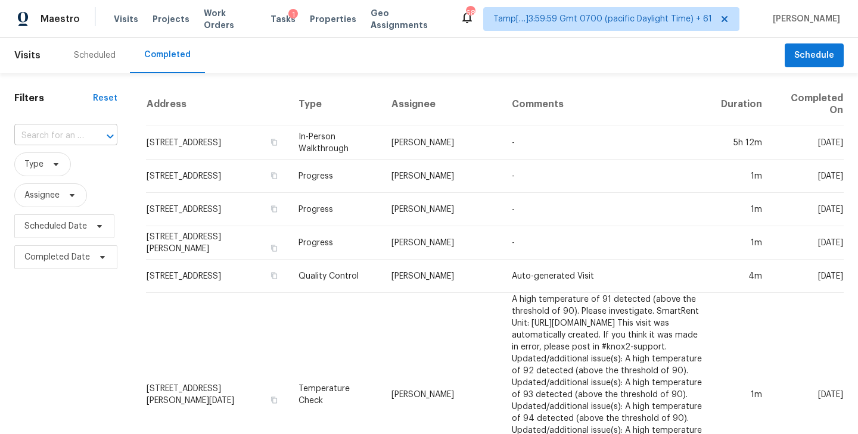
click at [40, 138] on input "text" at bounding box center [49, 136] width 70 height 18
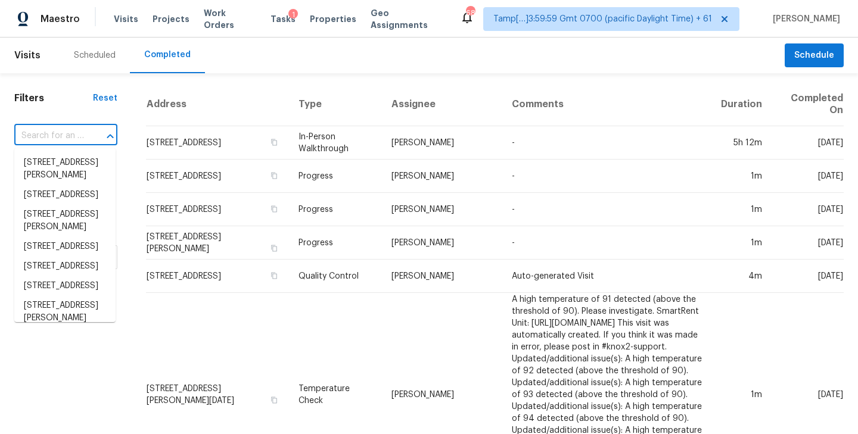
paste input "[STREET_ADDRESS]"
type input "[STREET_ADDRESS]"
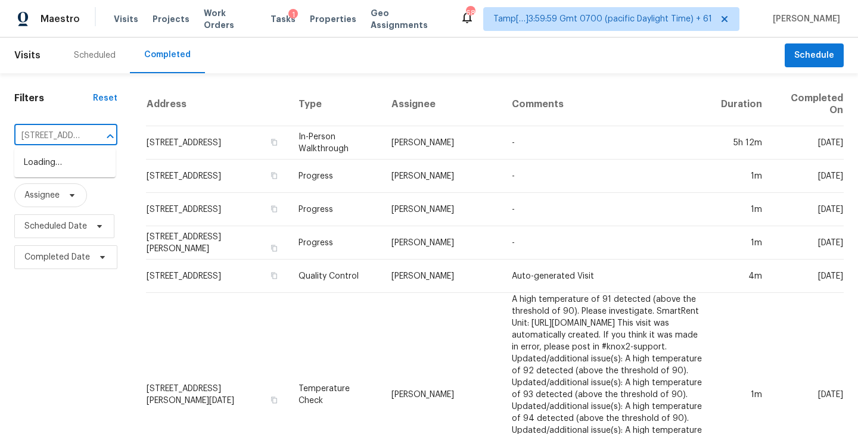
scroll to position [0, 97]
click at [52, 157] on li "[STREET_ADDRESS]" at bounding box center [64, 163] width 101 height 20
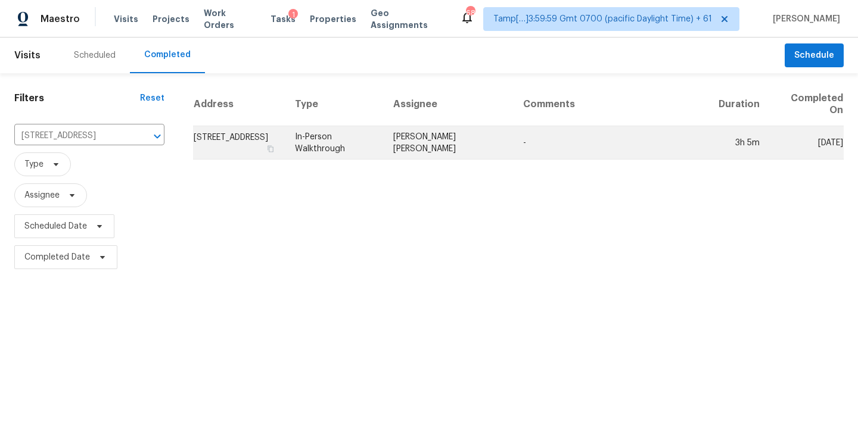
click at [269, 149] on td "[STREET_ADDRESS]" at bounding box center [239, 142] width 92 height 33
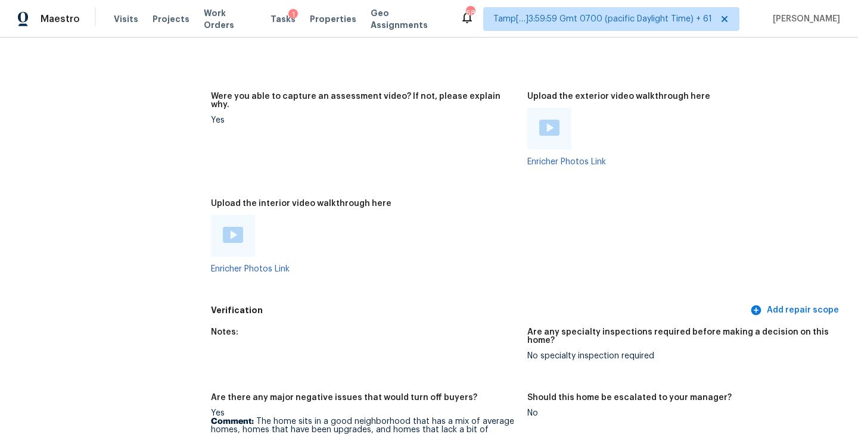
scroll to position [2221, 0]
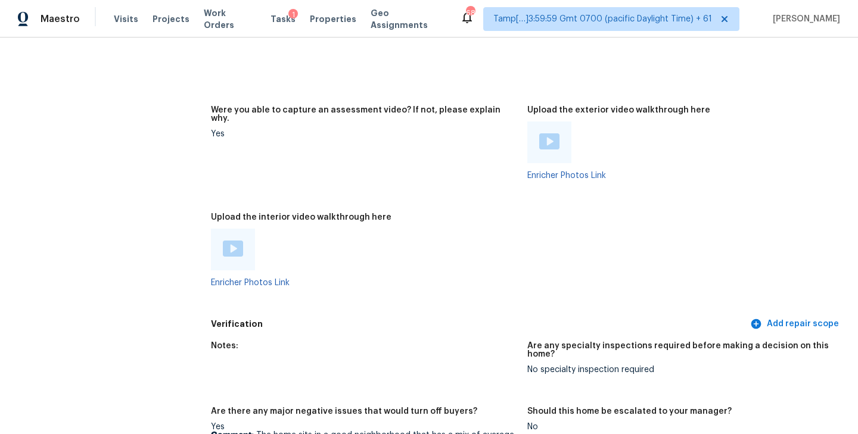
click at [227, 241] on img at bounding box center [233, 249] width 20 height 16
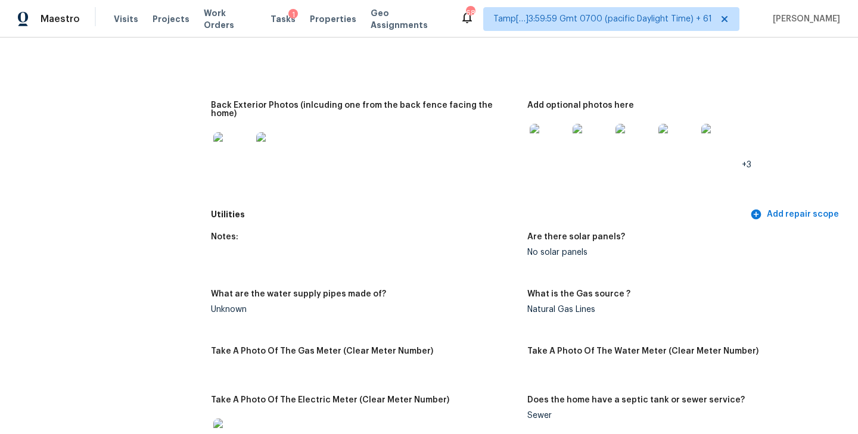
scroll to position [0, 0]
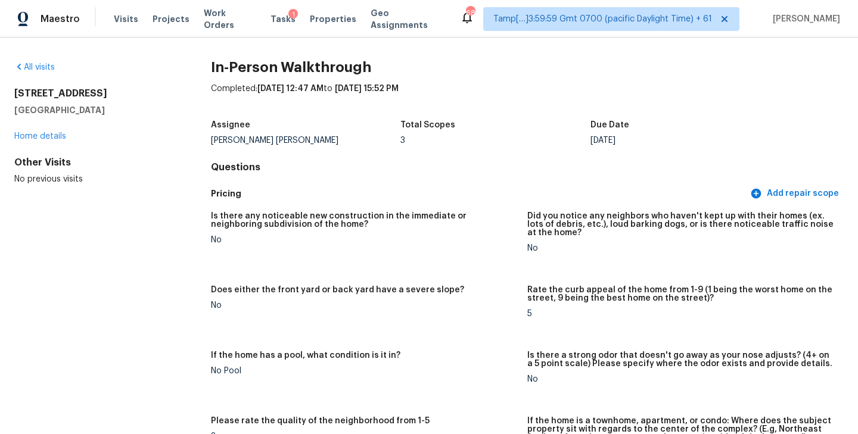
click at [466, 162] on h4 "Questions" at bounding box center [527, 167] width 632 height 12
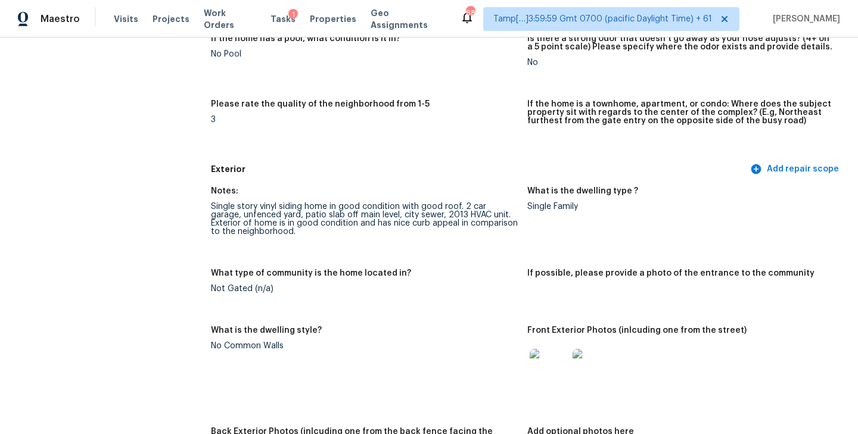
scroll to position [326, 0]
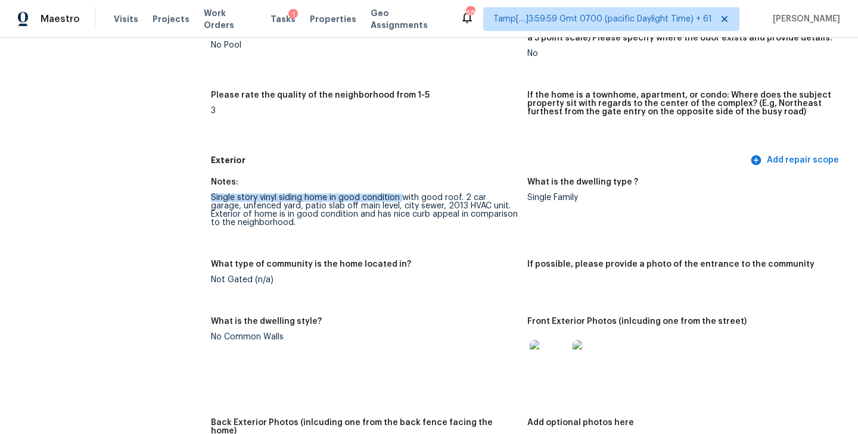
drag, startPoint x: 210, startPoint y: 198, endPoint x: 404, endPoint y: 198, distance: 193.5
click at [404, 198] on div "Single story vinyl siding home in good condition with good roof. 2 car garage, …" at bounding box center [364, 210] width 307 height 33
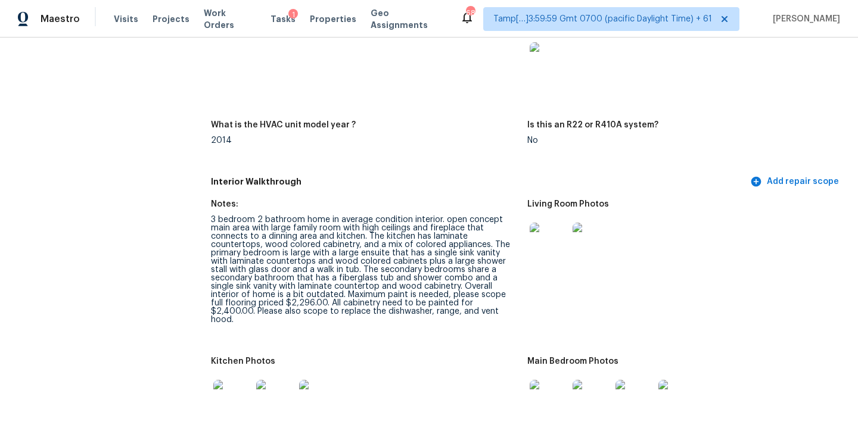
scroll to position [1144, 0]
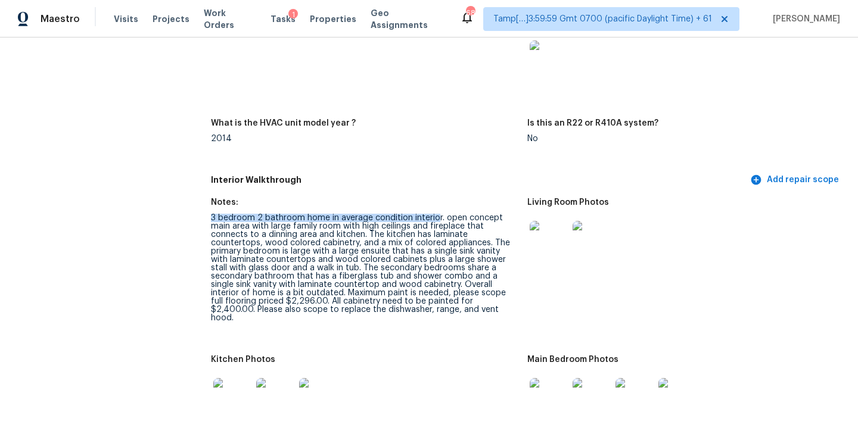
drag, startPoint x: 211, startPoint y: 210, endPoint x: 440, endPoint y: 205, distance: 229.3
click at [439, 214] on div "3 bedroom 2 bathroom home in average condition interior. open concept main area…" at bounding box center [364, 268] width 307 height 108
click at [233, 219] on div "3 bedroom 2 bathroom home in average condition interior. open concept main area…" at bounding box center [364, 268] width 307 height 108
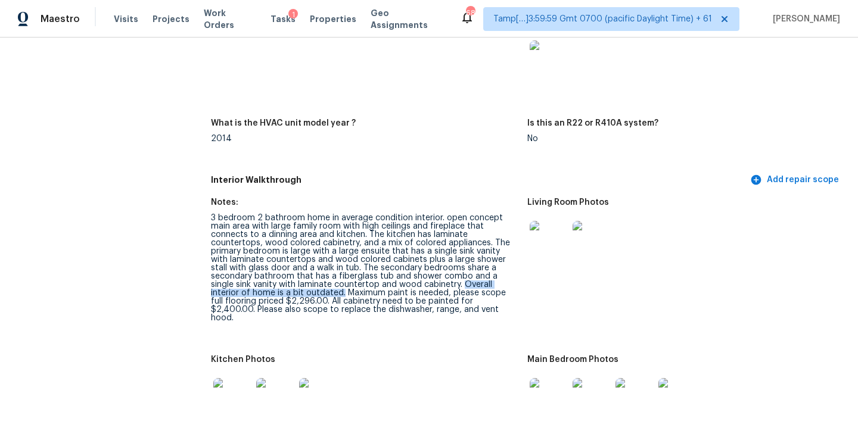
drag, startPoint x: 394, startPoint y: 276, endPoint x: 249, endPoint y: 283, distance: 145.5
click at [249, 283] on div "3 bedroom 2 bathroom home in average condition interior. open concept main area…" at bounding box center [364, 268] width 307 height 108
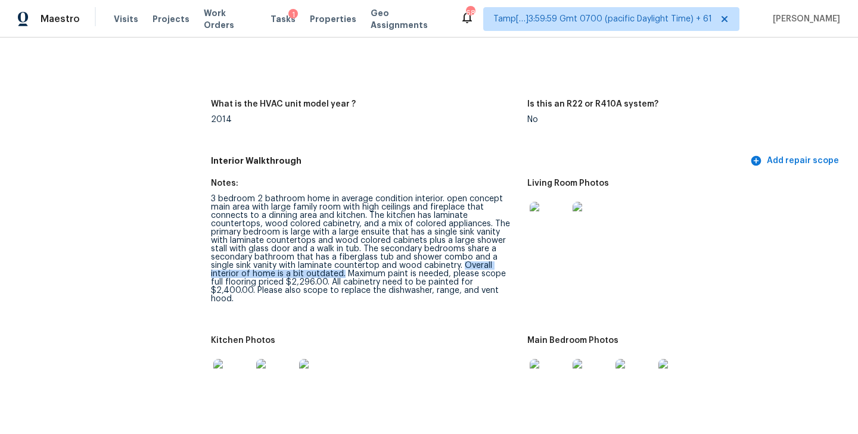
scroll to position [1173, 0]
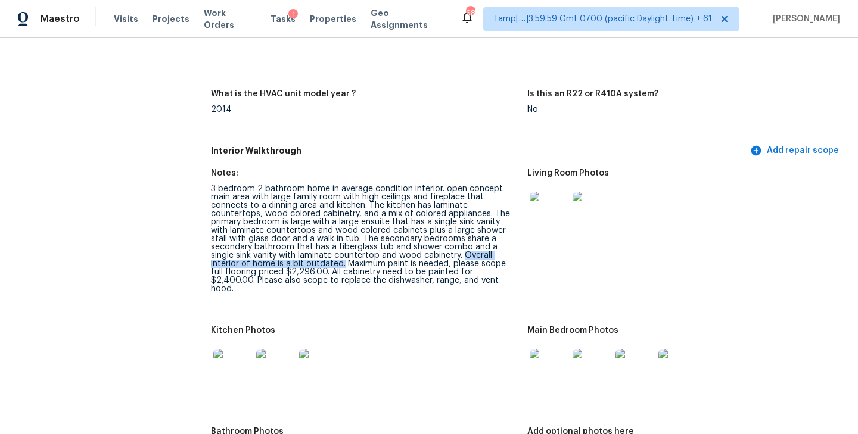
copy div "Overall interior of home is a bit outdated."
click at [345, 278] on figure "Notes: 3 bedroom 2 bathroom home in average condition interior. open concept ma…" at bounding box center [369, 240] width 316 height 143
drag, startPoint x: 215, startPoint y: 263, endPoint x: 249, endPoint y: 263, distance: 33.9
click at [249, 263] on div "3 bedroom 2 bathroom home in average condition interior. open concept main area…" at bounding box center [364, 239] width 307 height 108
copy div "2,296.00"
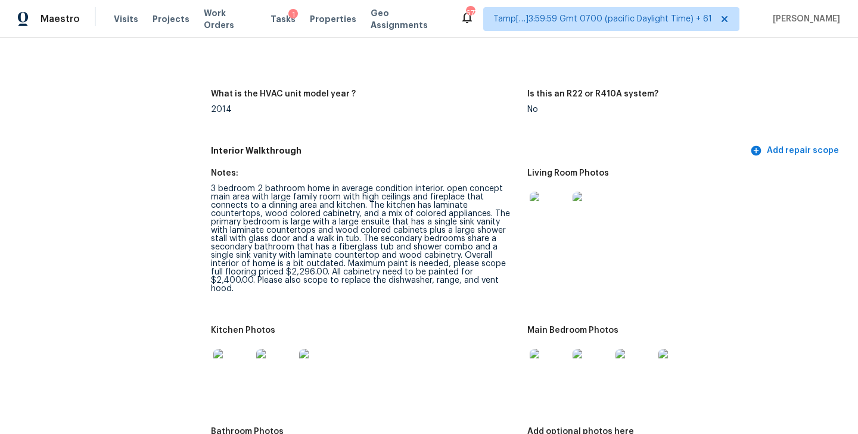
click at [406, 225] on div "3 bedroom 2 bathroom home in average condition interior. open concept main area…" at bounding box center [364, 239] width 307 height 108
drag, startPoint x: 356, startPoint y: 255, endPoint x: 251, endPoint y: 260, distance: 105.5
click at [251, 260] on div "3 bedroom 2 bathroom home in average condition interior. open concept main area…" at bounding box center [364, 239] width 307 height 108
copy div "please scope full flooring priced $2,296.00"
drag, startPoint x: 255, startPoint y: 263, endPoint x: 438, endPoint y: 262, distance: 182.2
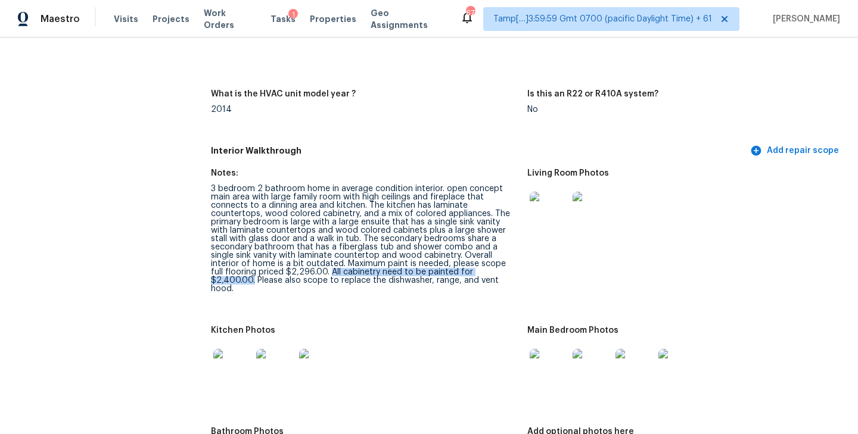
click at [438, 262] on div "3 bedroom 2 bathroom home in average condition interior. open concept main area…" at bounding box center [364, 239] width 307 height 108
copy div "All cabinetry need to be painted for $2,400.00."
click at [485, 263] on div "3 bedroom 2 bathroom home in average condition interior. open concept main area…" at bounding box center [364, 239] width 307 height 108
drag, startPoint x: 269, startPoint y: 273, endPoint x: 355, endPoint y: 276, distance: 85.8
click at [355, 276] on div "3 bedroom 2 bathroom home in average condition interior. open concept main area…" at bounding box center [364, 239] width 307 height 108
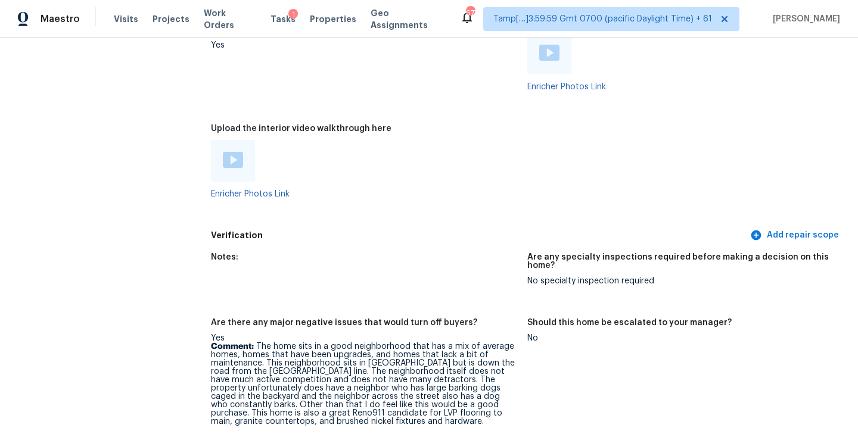
scroll to position [2219, 0]
